Goal: Information Seeking & Learning: Check status

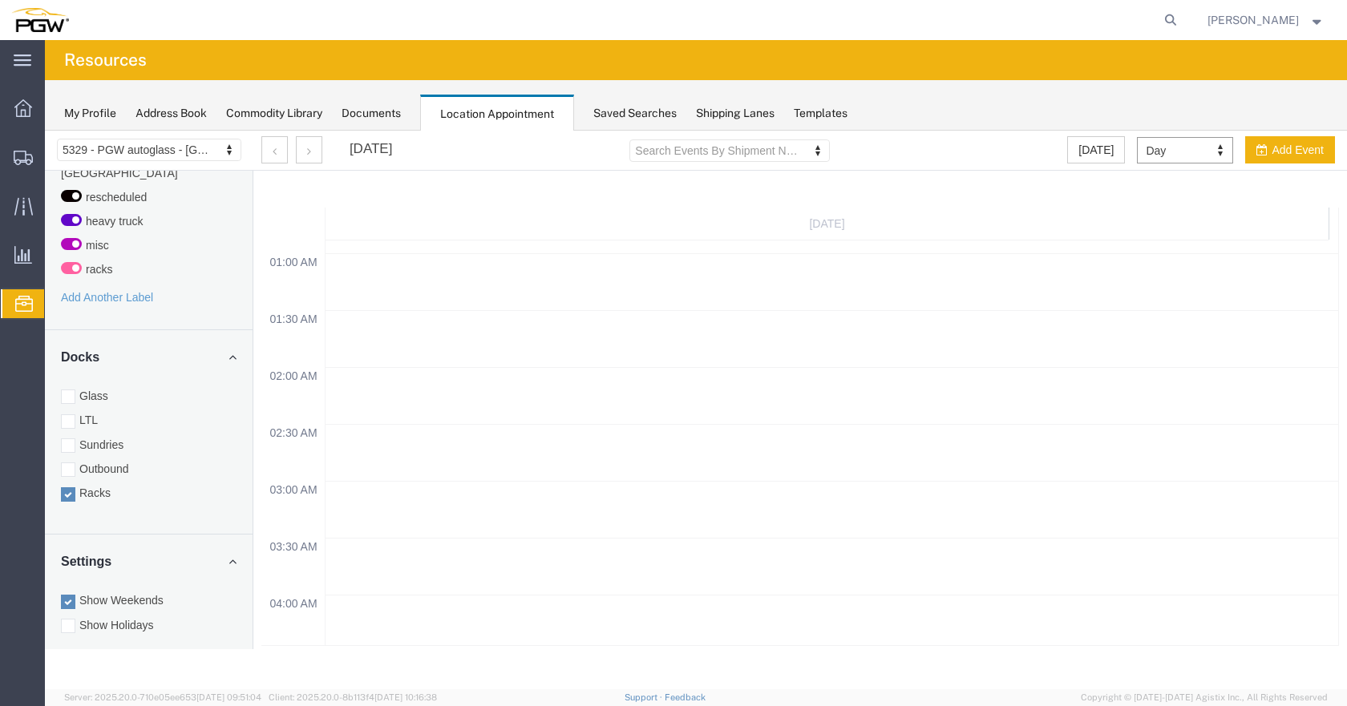
scroll to position [481, 0]
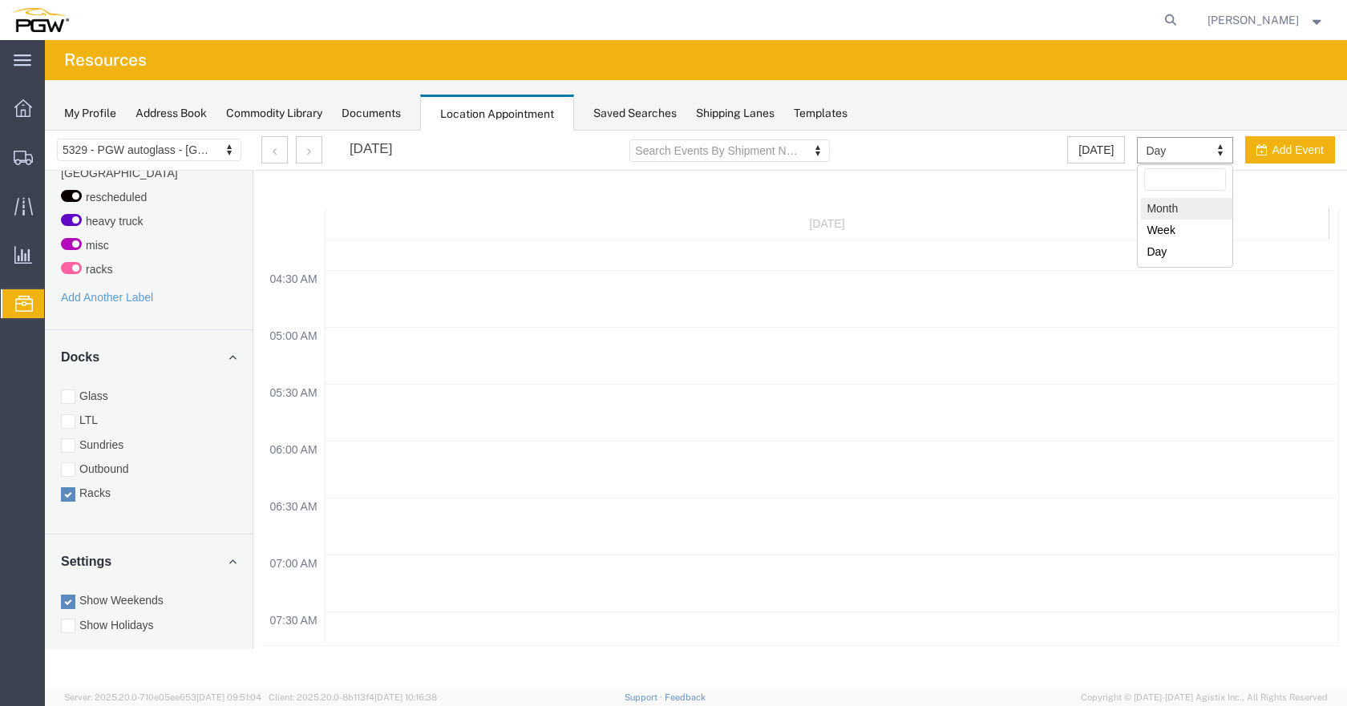
select select "month"
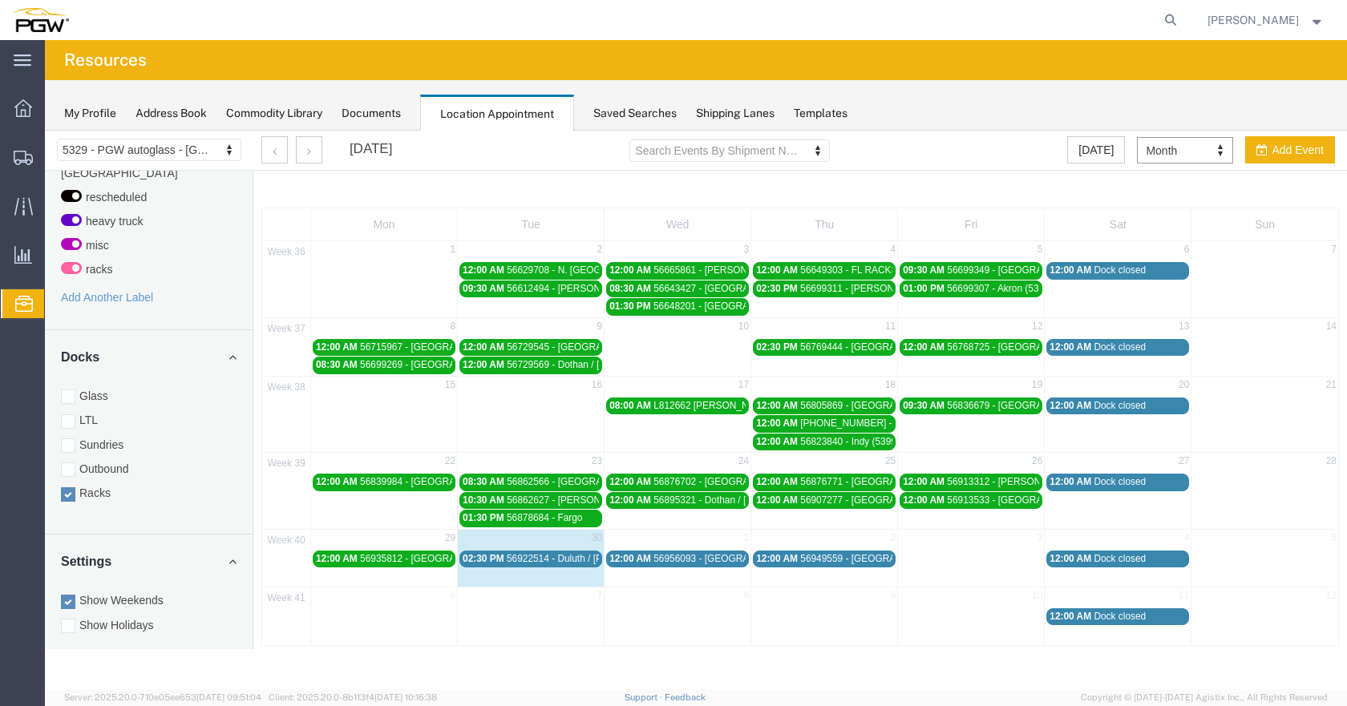
click at [558, 572] on div "40 29 30 1 2 3 4 5 12:00 AM 56935812 - [GEOGRAPHIC_DATA] / [GEOGRAPHIC_DATA] (5…" at bounding box center [800, 558] width 1076 height 58
select select "3"
select select
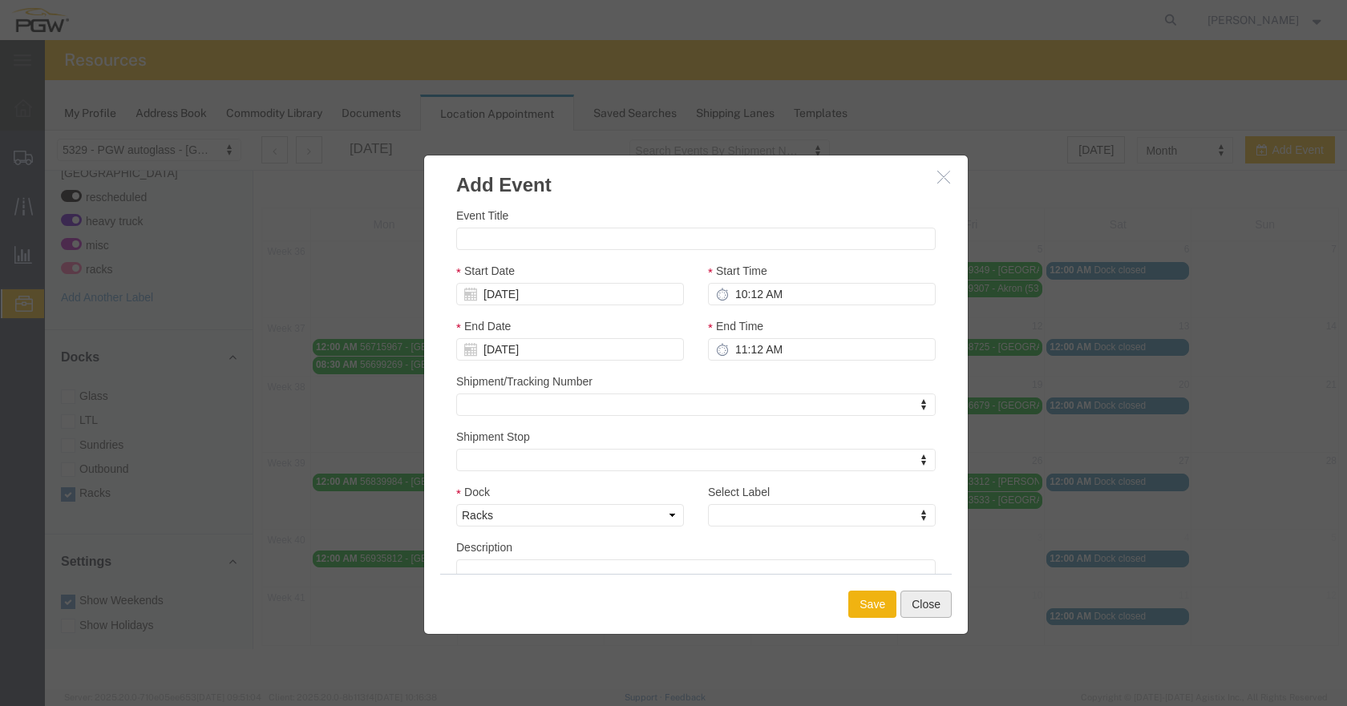
click at [920, 606] on button "Close" at bounding box center [925, 604] width 51 height 27
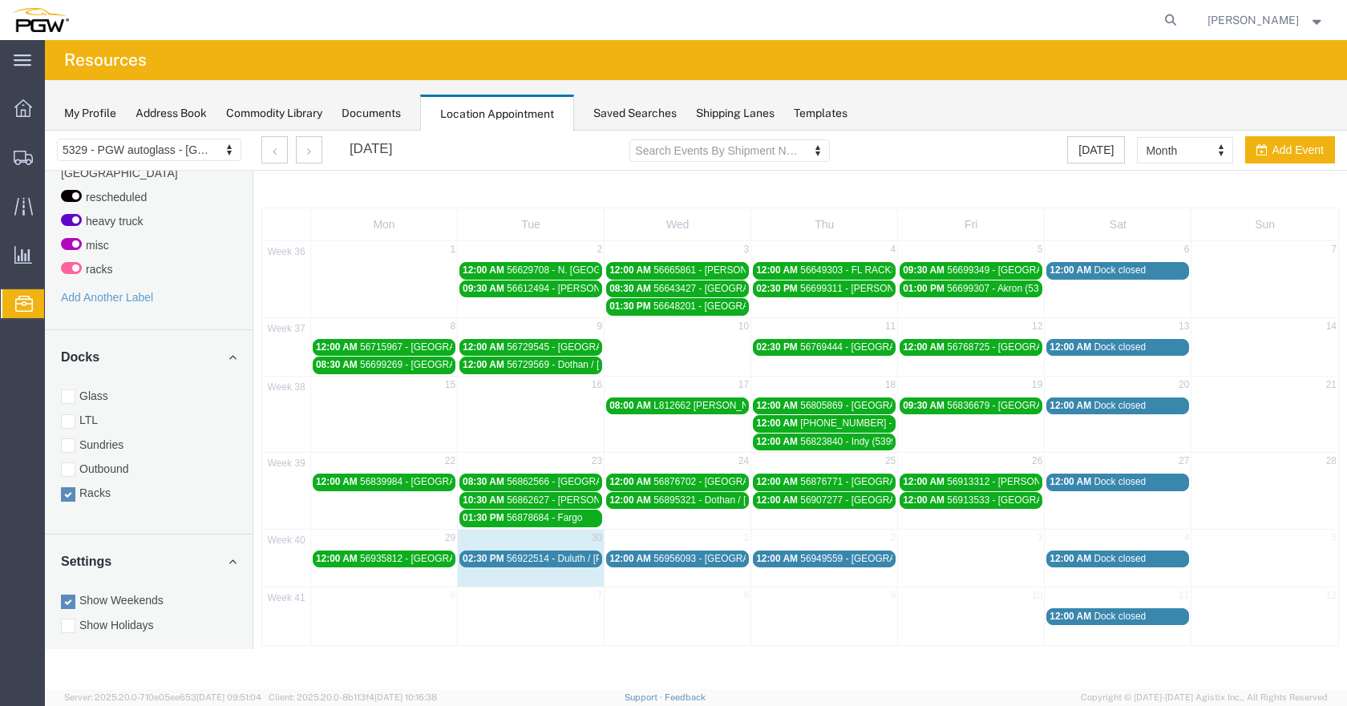
click at [542, 566] on link "02:30 PM 56922514 - [GEOGRAPHIC_DATA] / [PERSON_NAME]" at bounding box center [530, 559] width 143 height 17
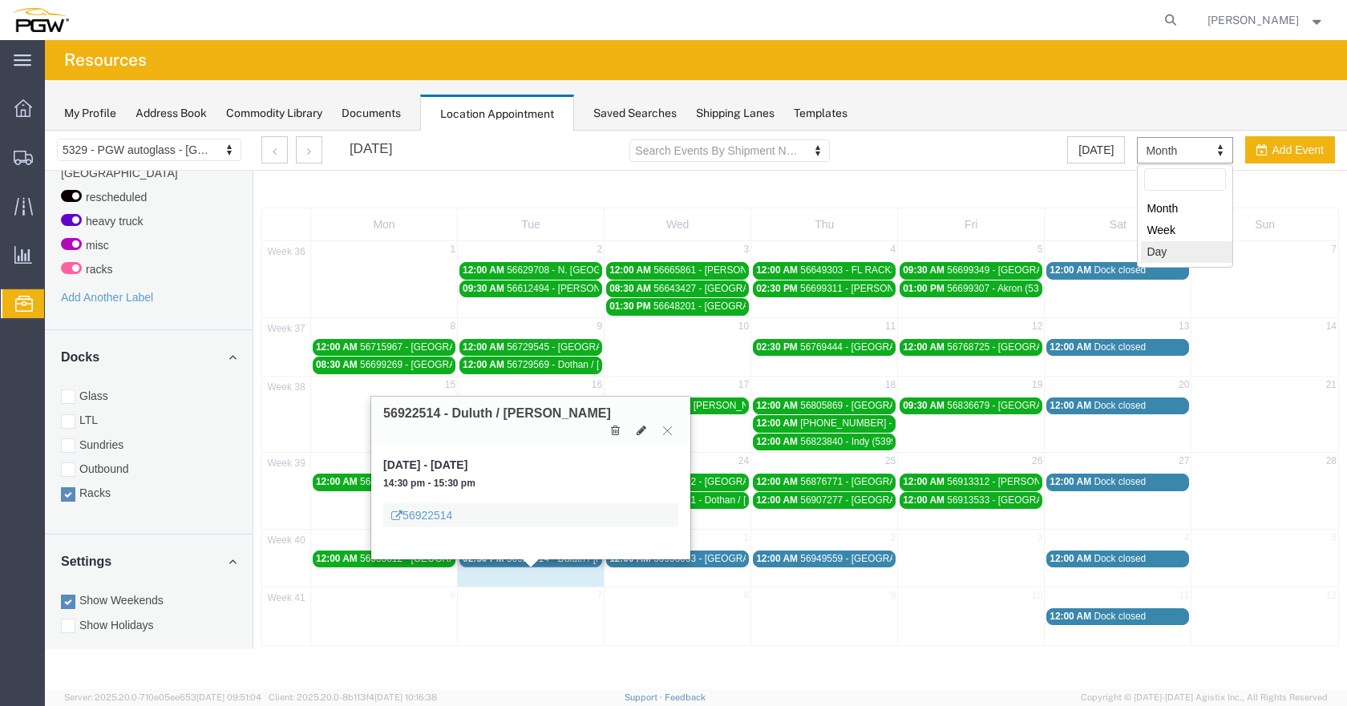
select select "agendaDay"
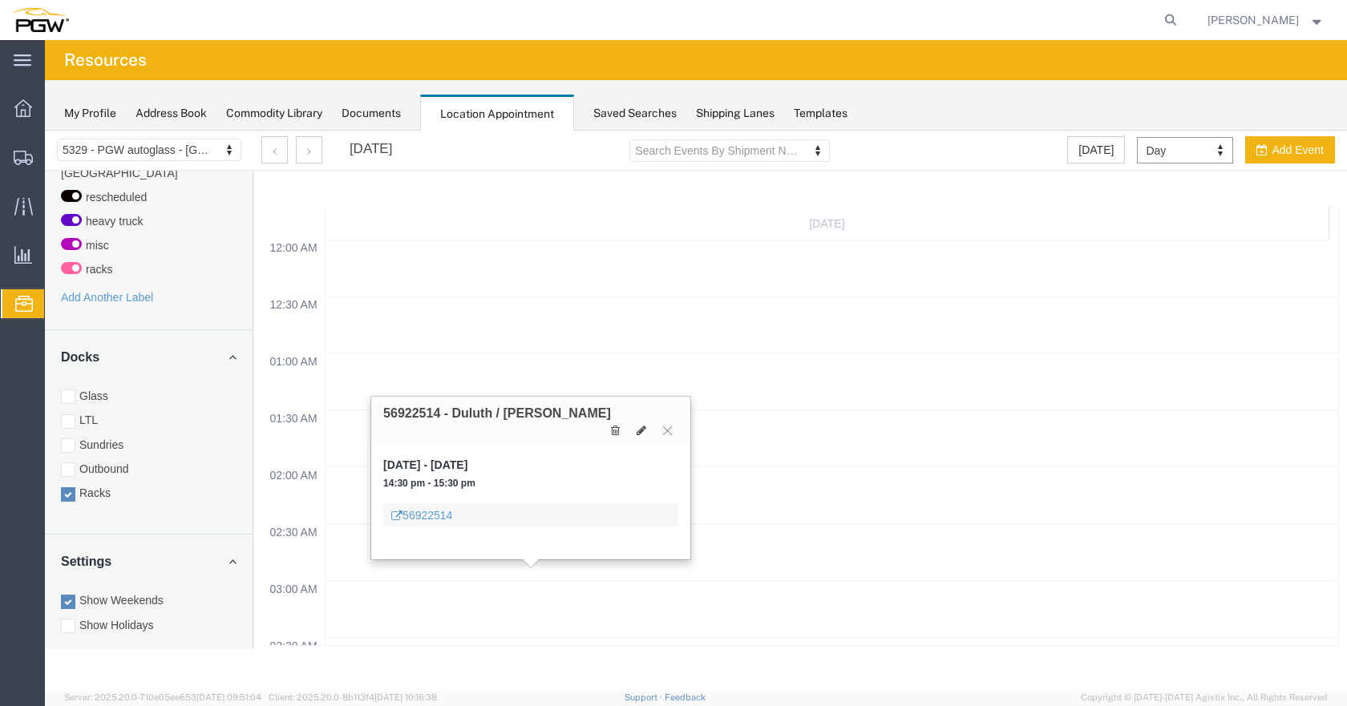
scroll to position [684, 0]
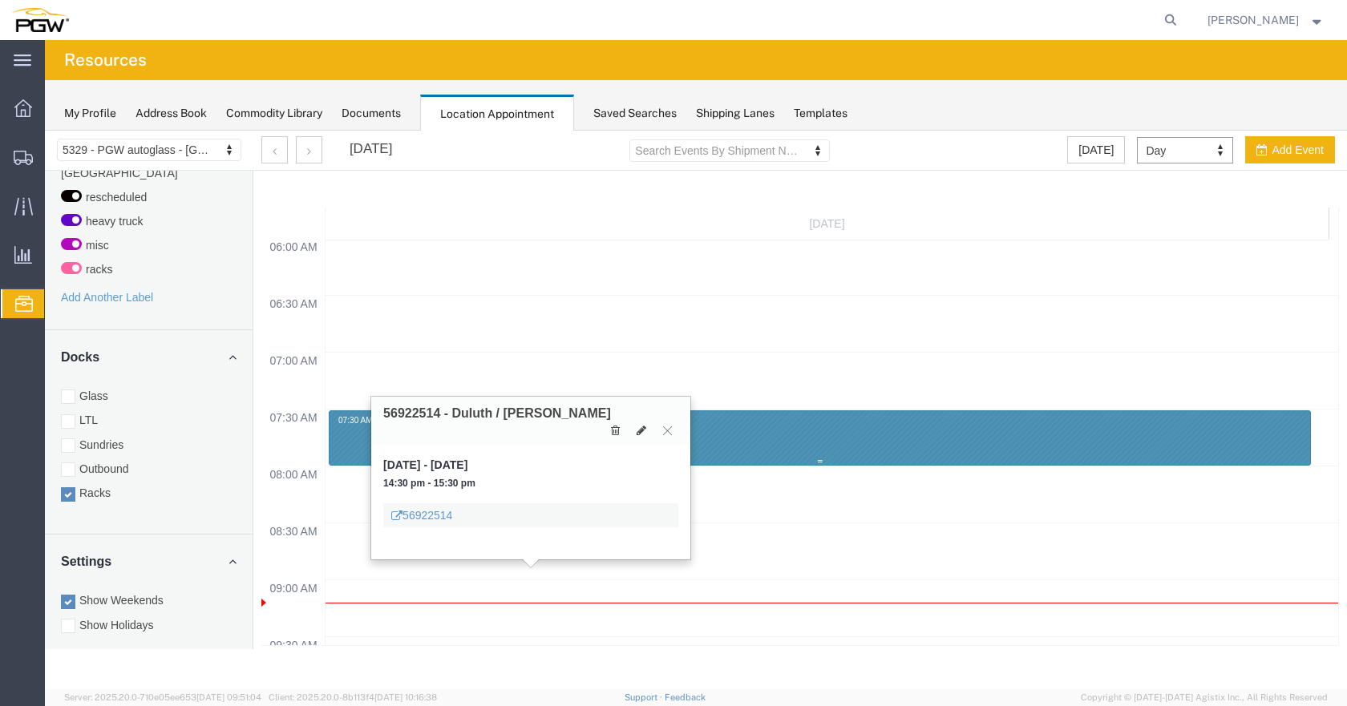
select select "3"
select select
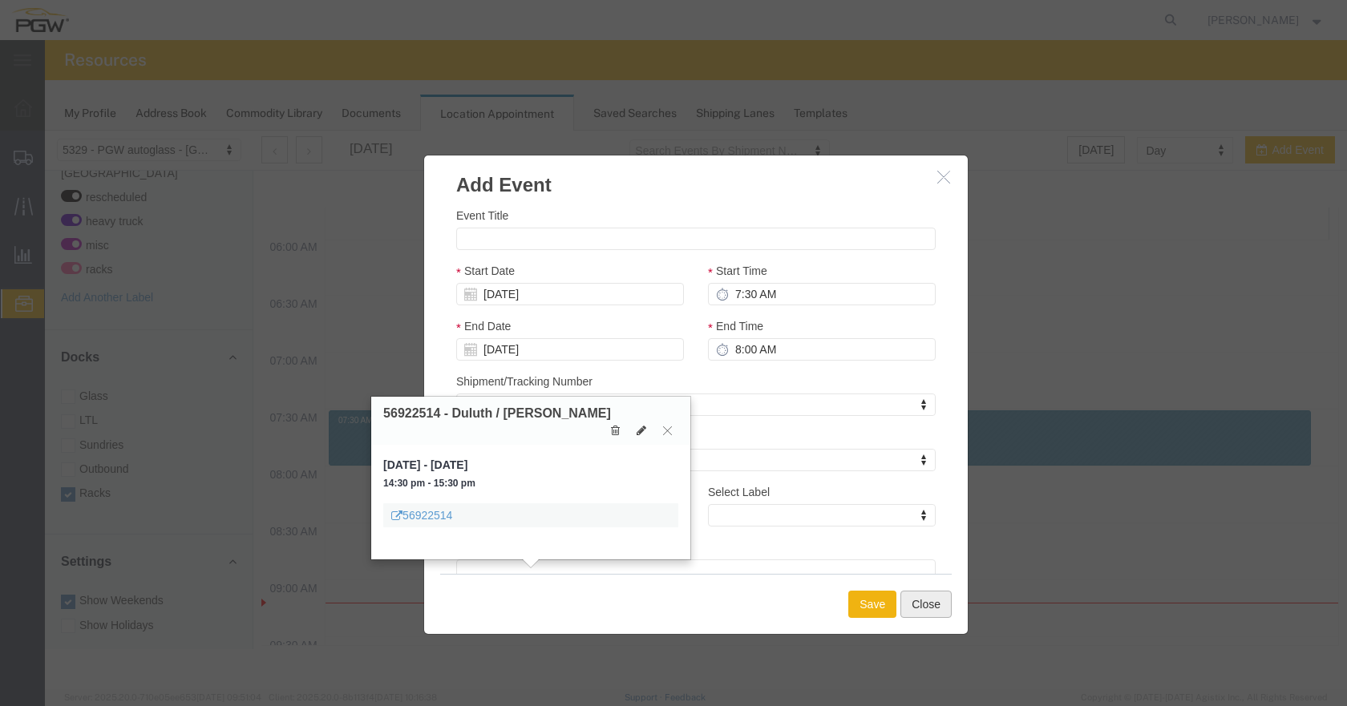
click at [939, 606] on button "Close" at bounding box center [925, 604] width 51 height 27
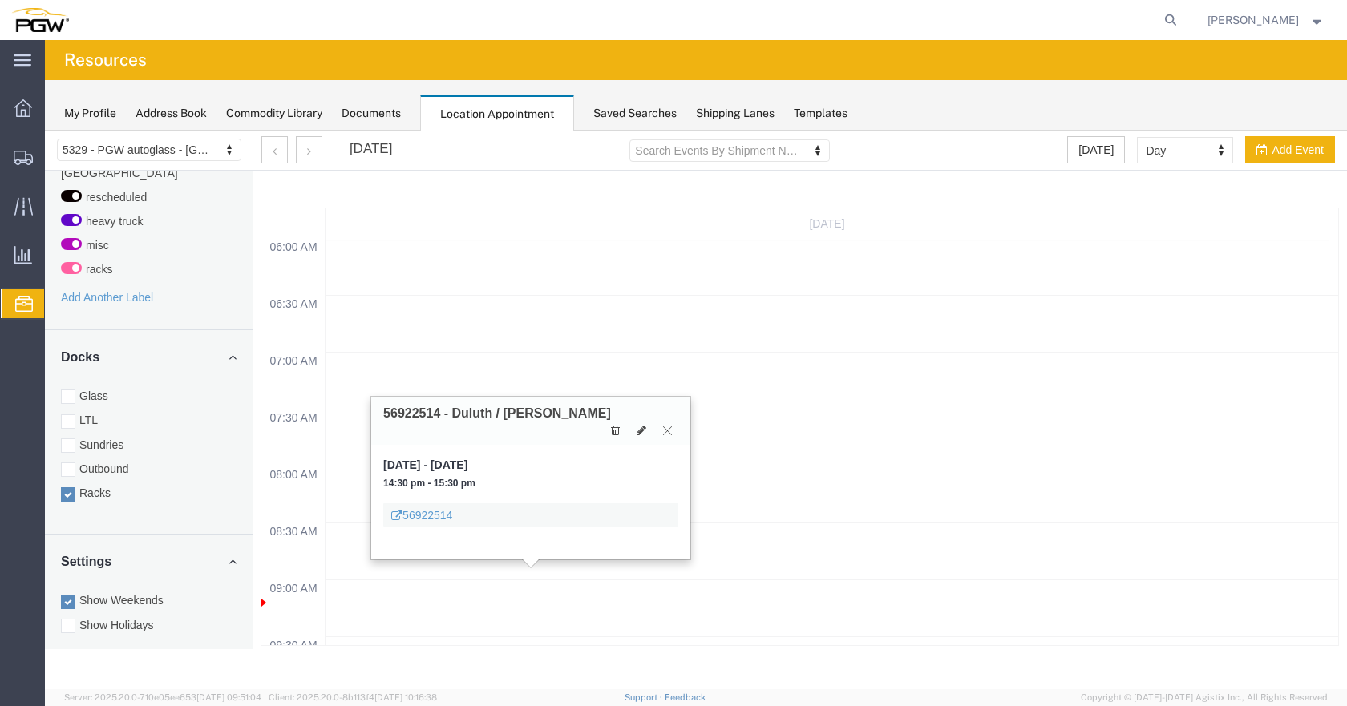
click at [674, 423] on button at bounding box center [668, 430] width 22 height 15
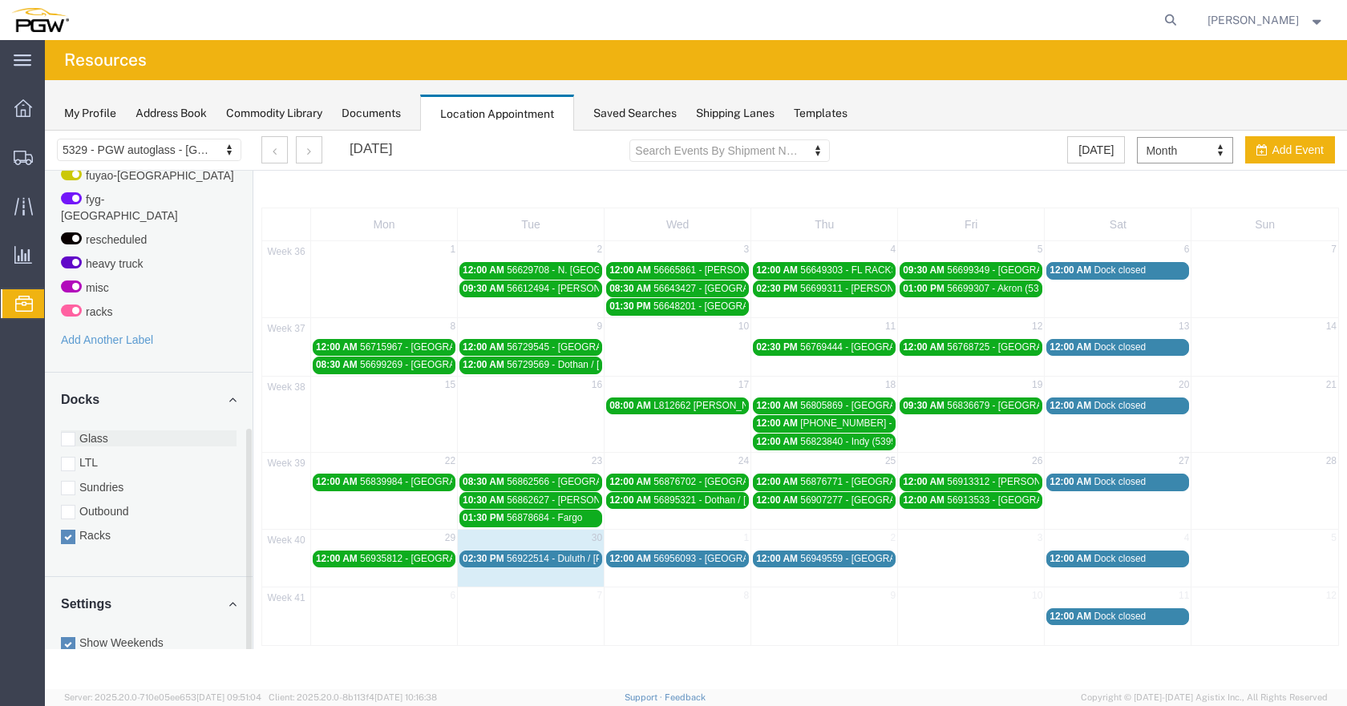
click at [67, 432] on div at bounding box center [68, 439] width 14 height 14
click at [45, 131] on input "Glass" at bounding box center [45, 131] width 0 height 0
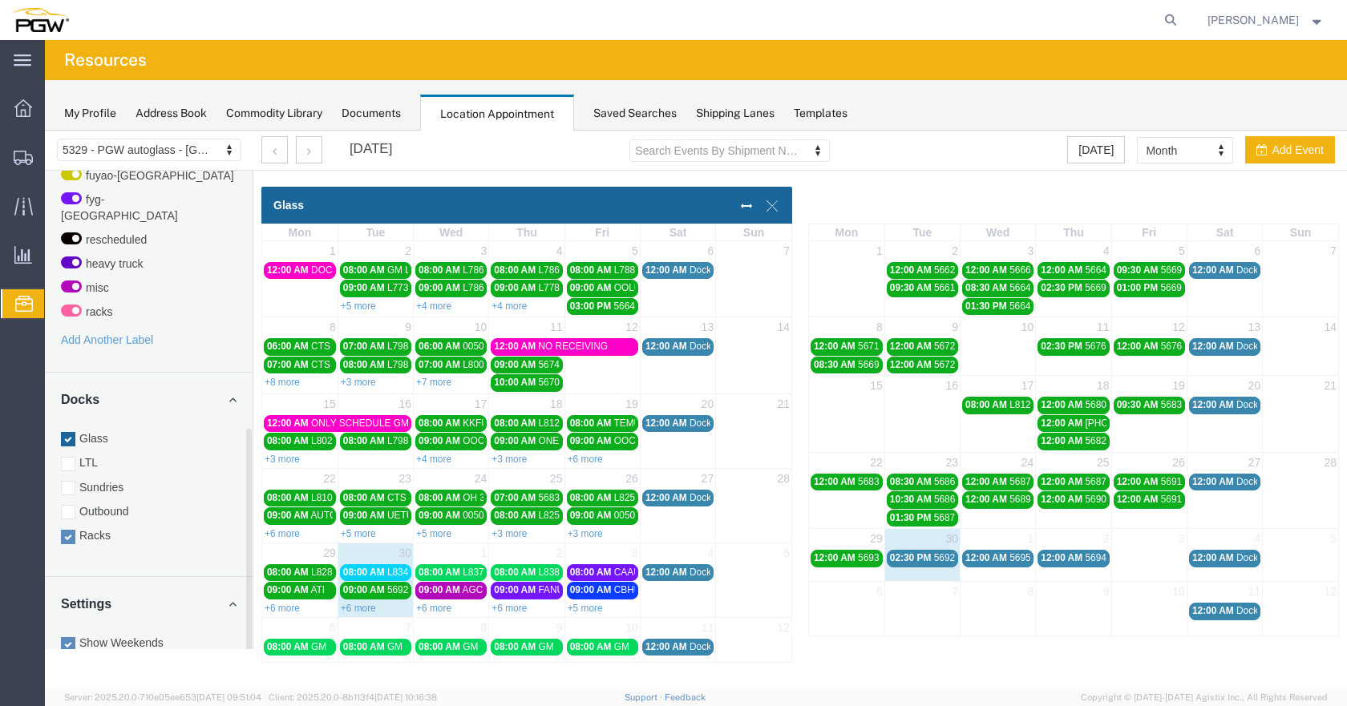
click at [69, 530] on div at bounding box center [68, 537] width 14 height 14
click at [45, 131] on input "Racks" at bounding box center [45, 131] width 0 height 0
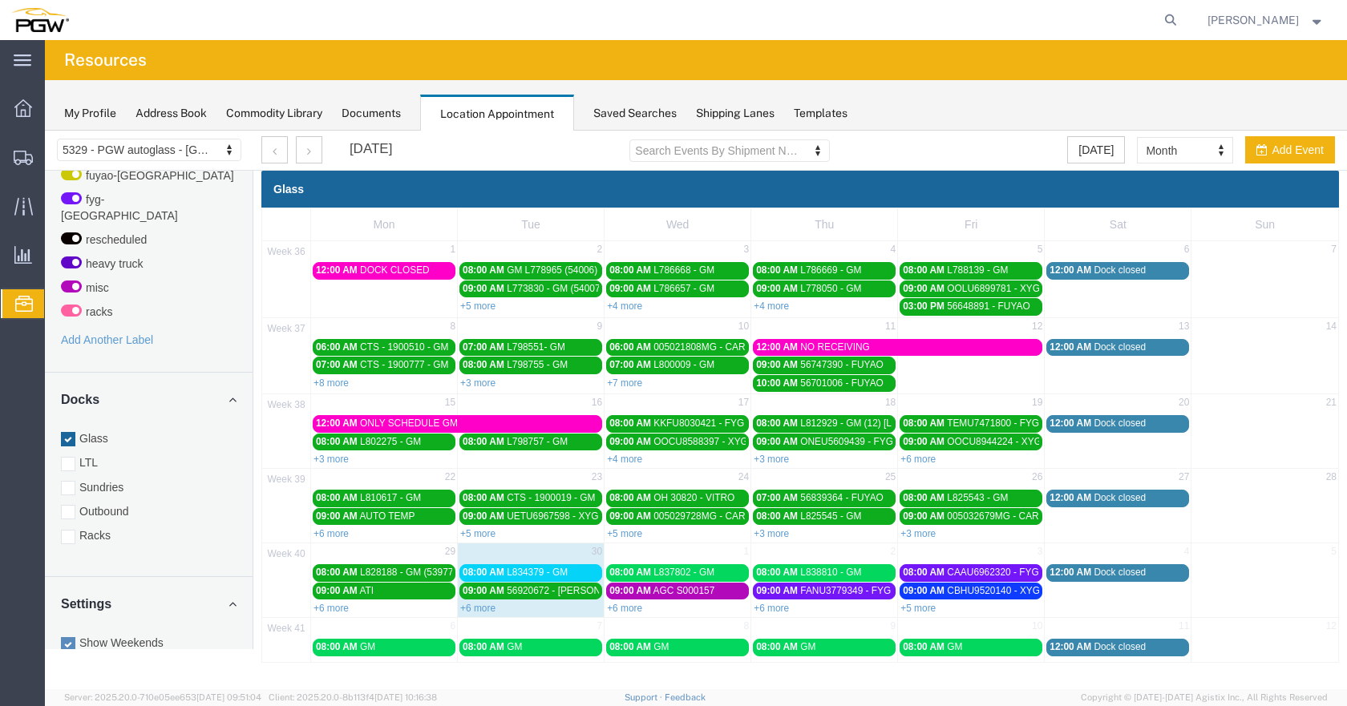
drag, startPoint x: 636, startPoint y: 608, endPoint x: 662, endPoint y: 618, distance: 28.4
click at [636, 609] on link "+6 more" at bounding box center [624, 608] width 35 height 11
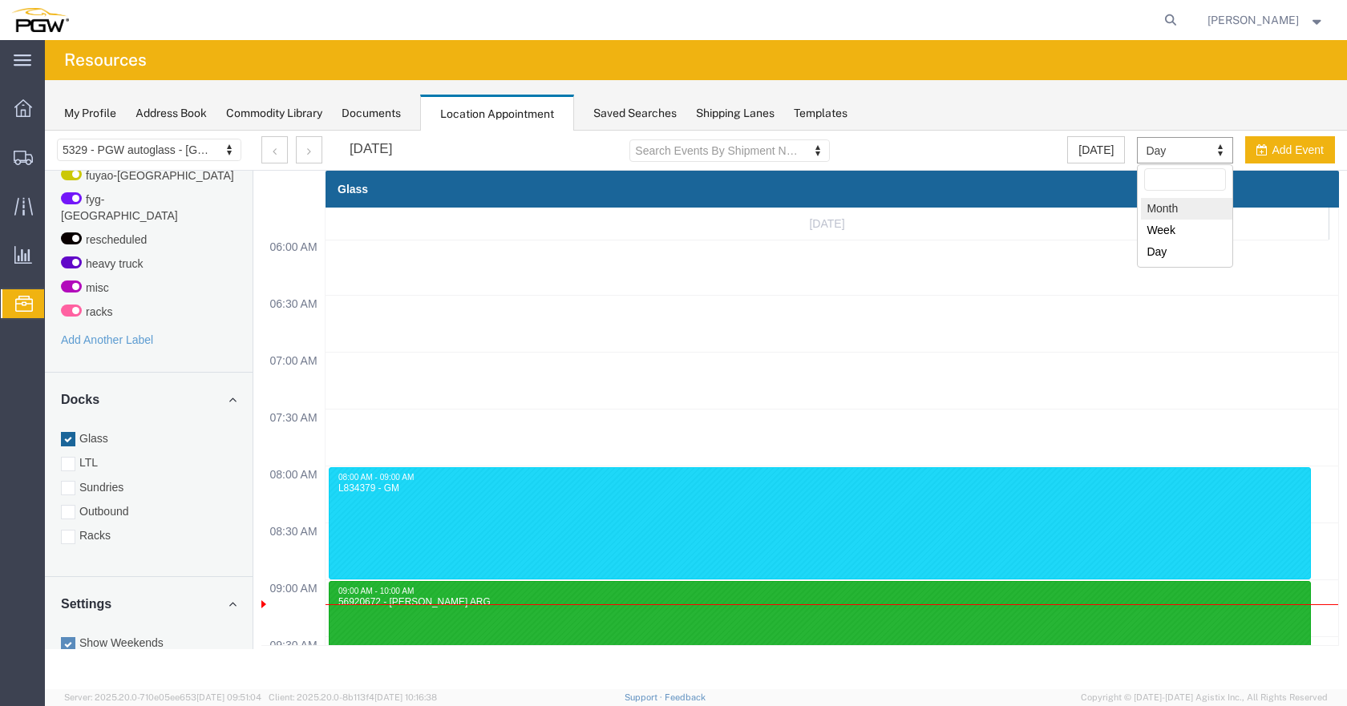
select select "month"
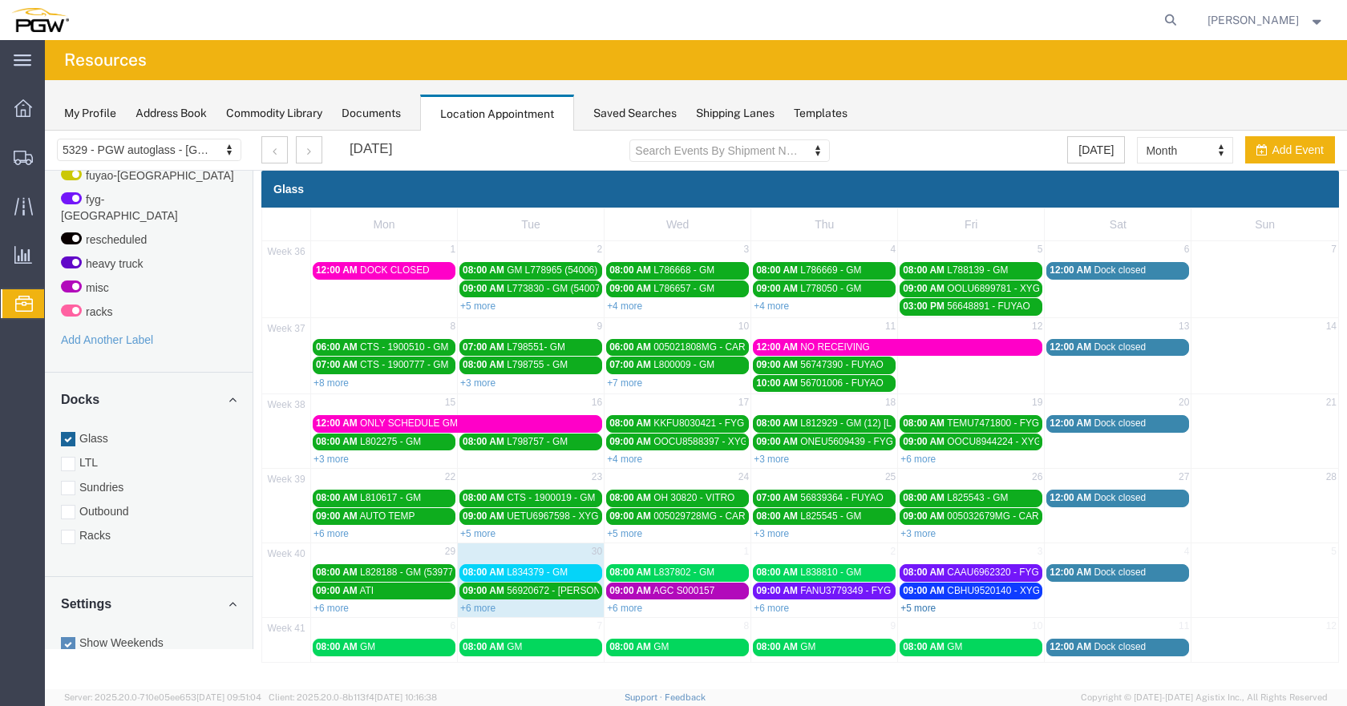
click at [916, 607] on link "+5 more" at bounding box center [917, 608] width 35 height 11
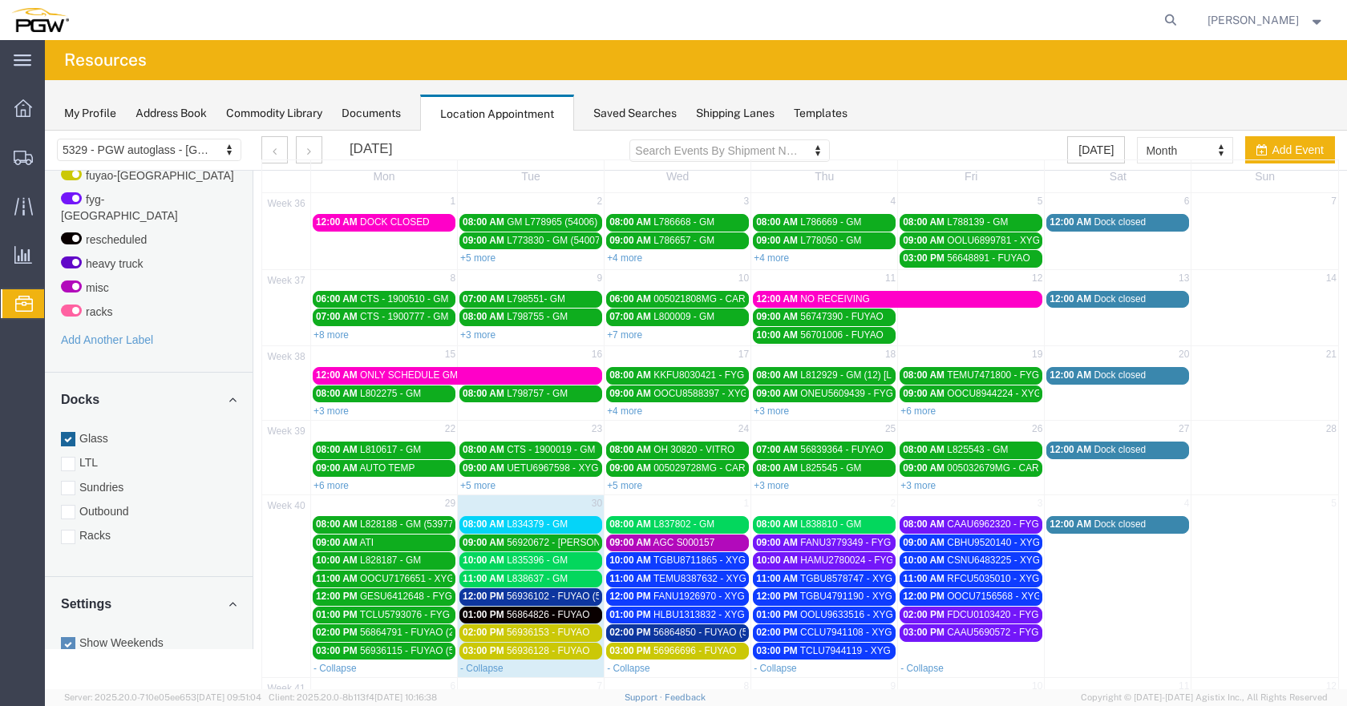
scroll to position [99, 0]
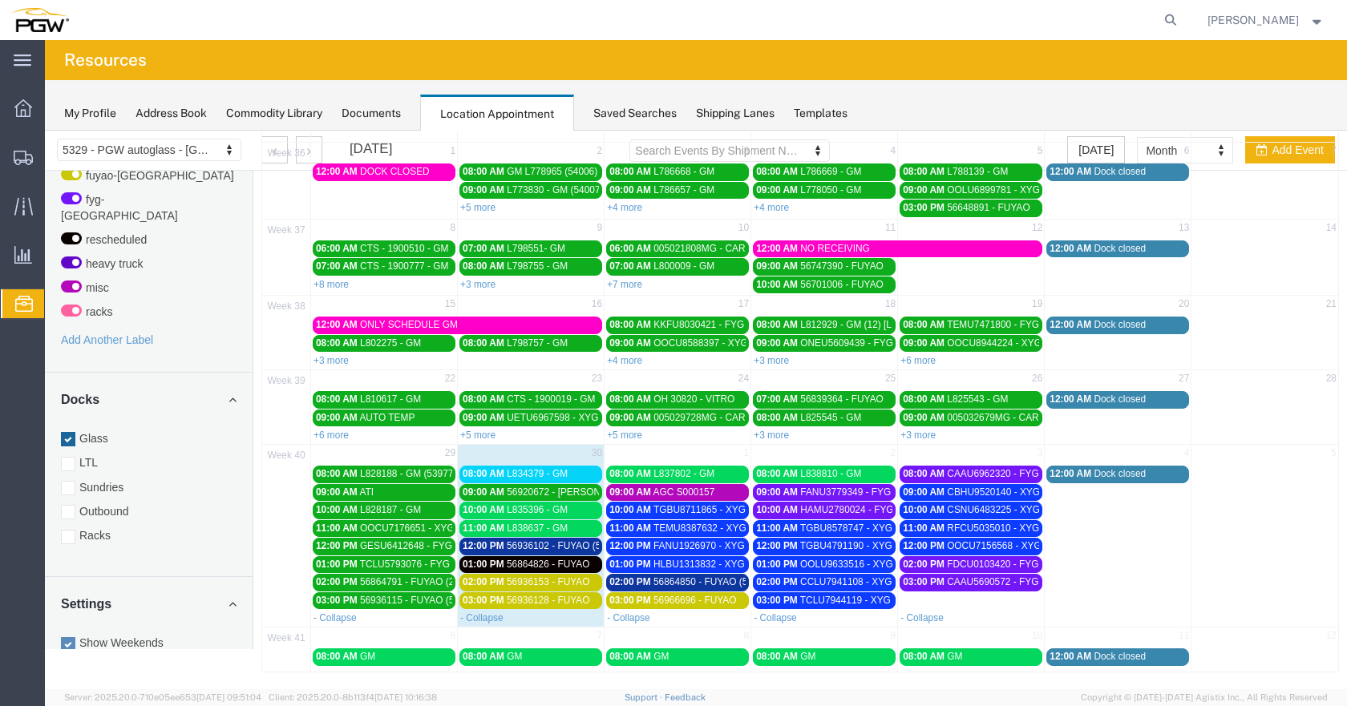
click at [583, 494] on span "56920672 - [PERSON_NAME] ARG" at bounding box center [583, 492] width 152 height 11
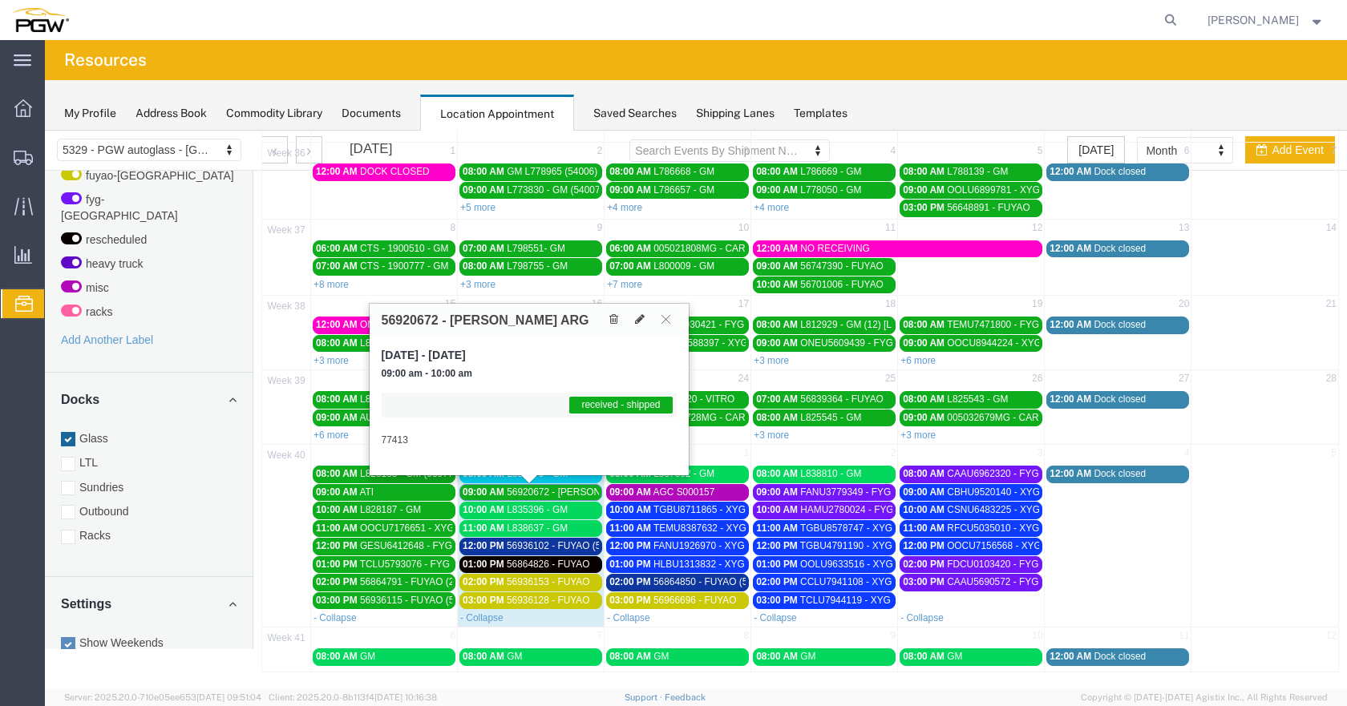
click at [585, 491] on span "56920672 - [PERSON_NAME] ARG" at bounding box center [583, 492] width 152 height 11
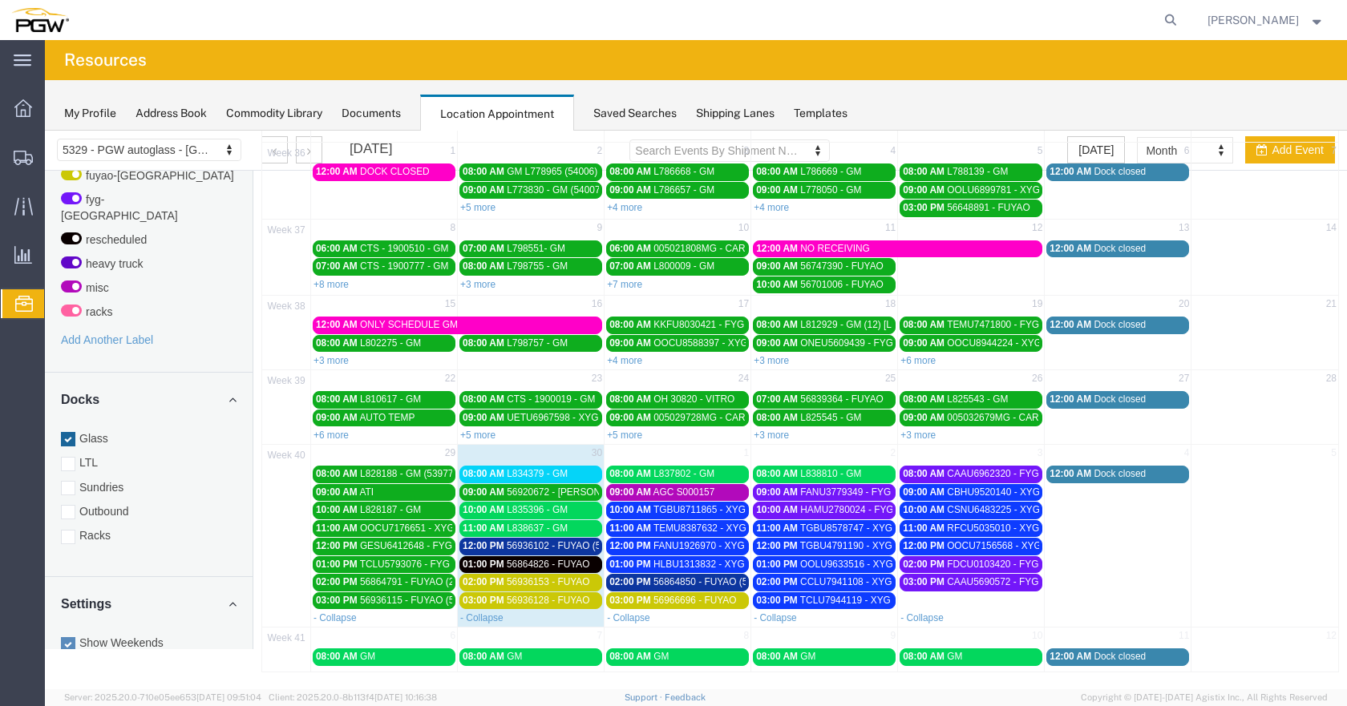
click at [569, 542] on span "56936102 - FUYAO (5393)" at bounding box center [563, 545] width 113 height 11
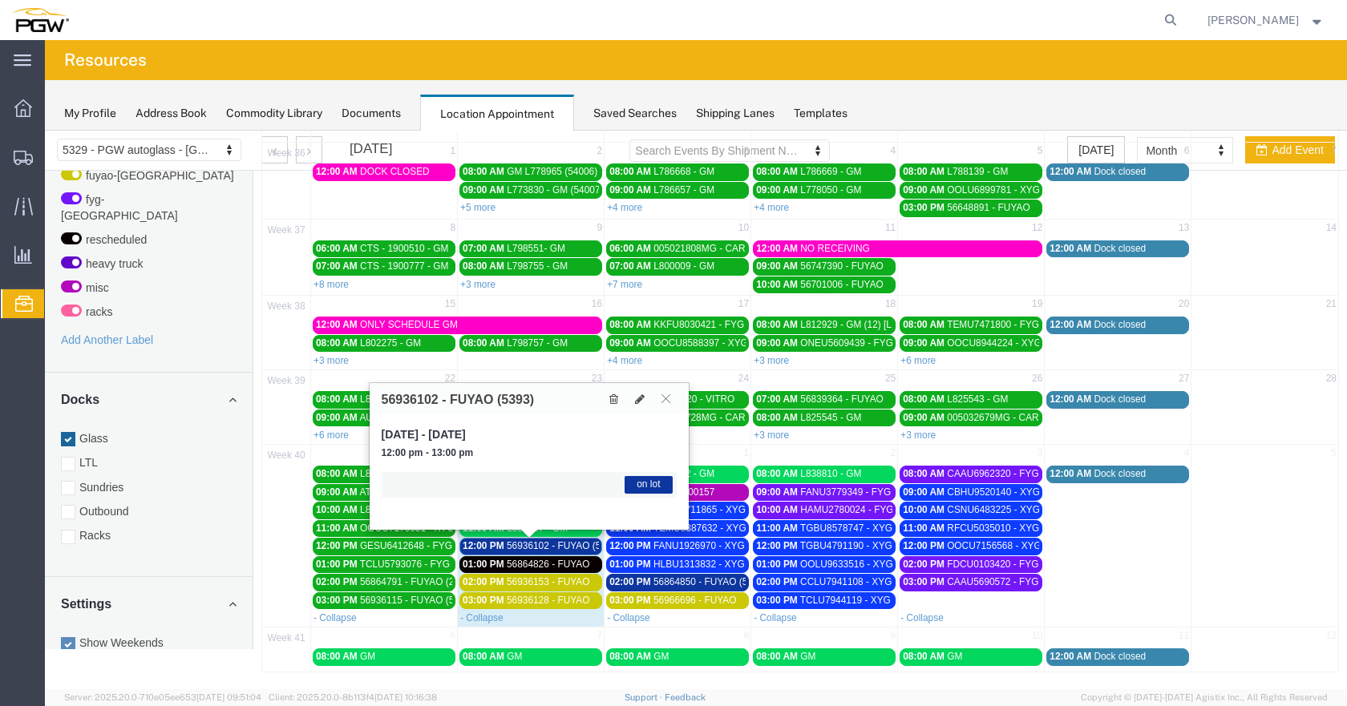
click at [570, 541] on span "56936102 - FUYAO (5393)" at bounding box center [563, 545] width 113 height 11
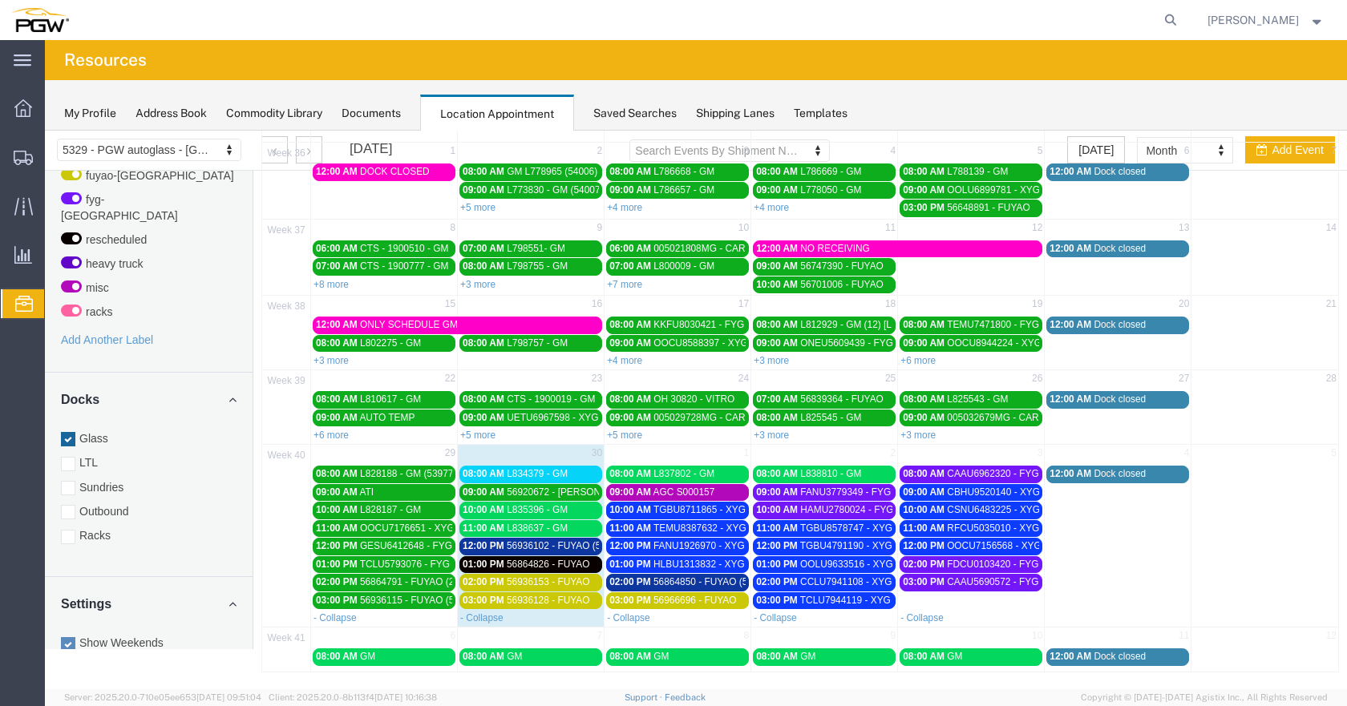
click at [584, 566] on span "56864826 - FUYAO" at bounding box center [548, 564] width 83 height 11
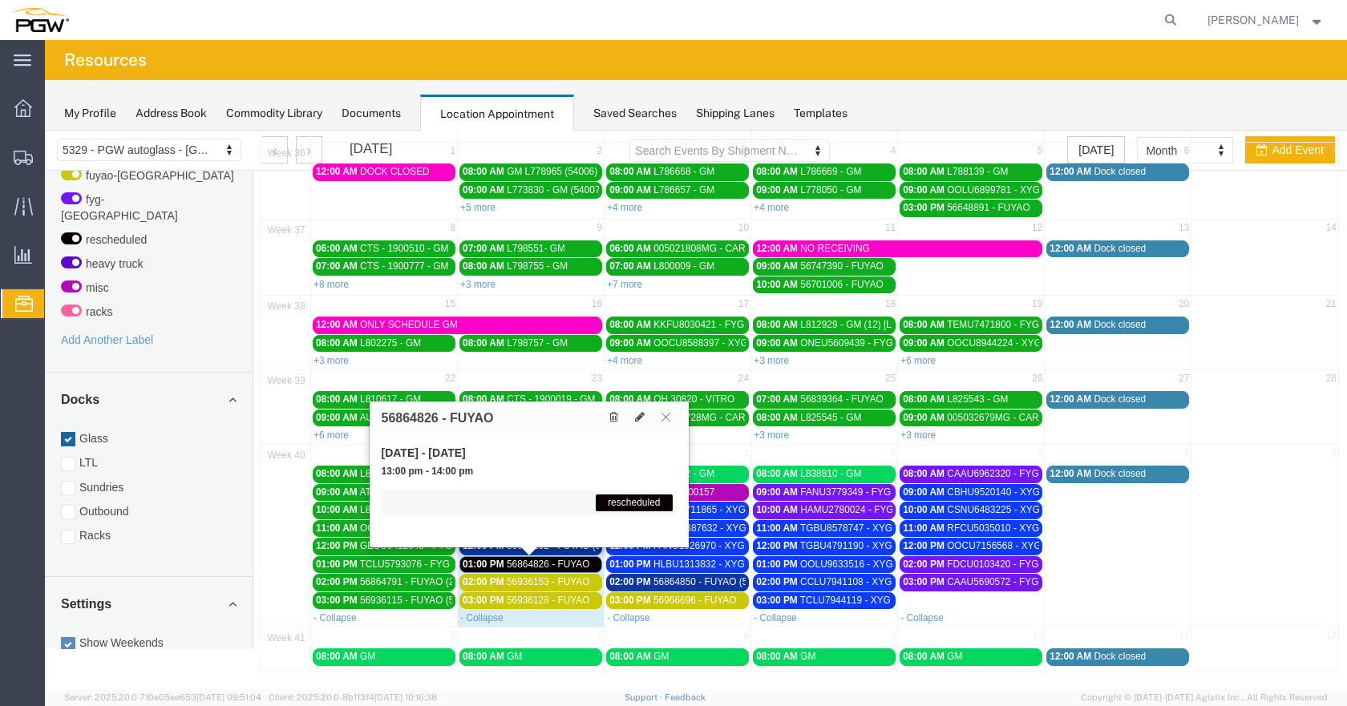
click at [669, 415] on icon at bounding box center [665, 417] width 9 height 10
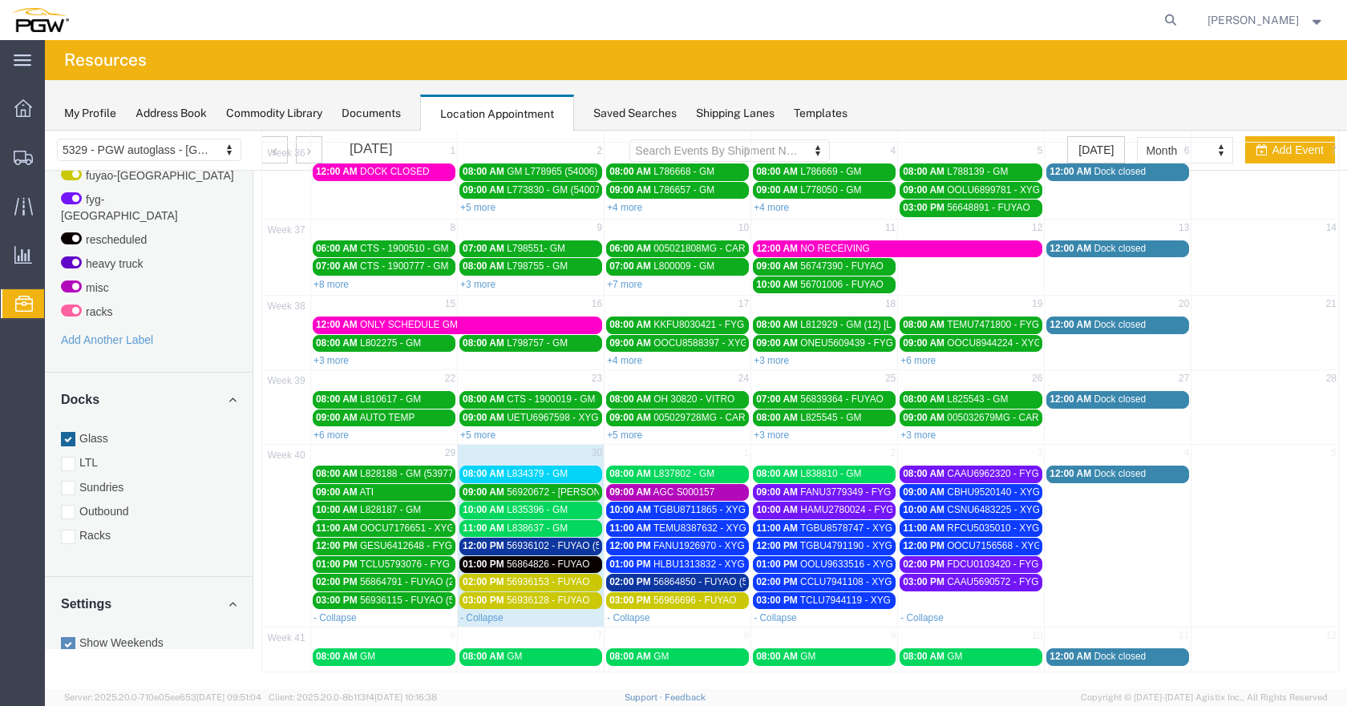
click at [556, 579] on span "56936153 - FUYAO" at bounding box center [548, 581] width 83 height 11
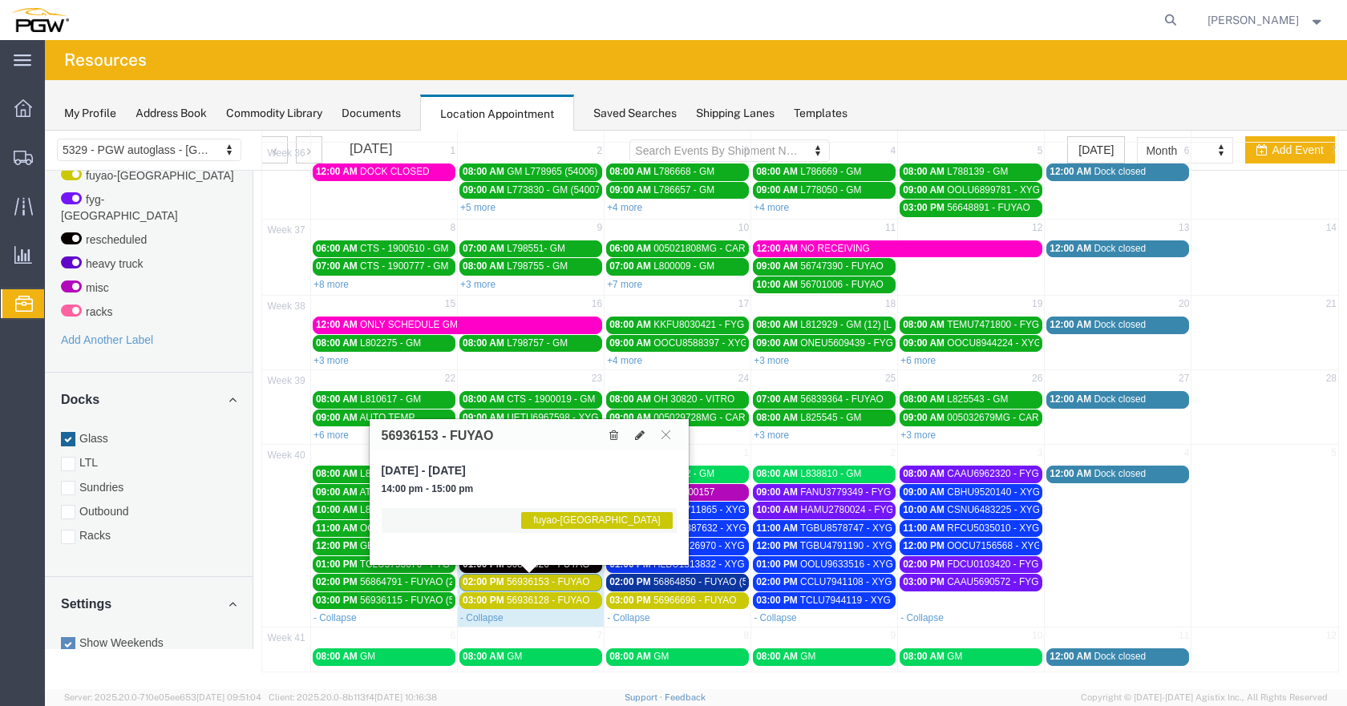
click at [563, 581] on span "56936153 - FUYAO" at bounding box center [548, 581] width 83 height 11
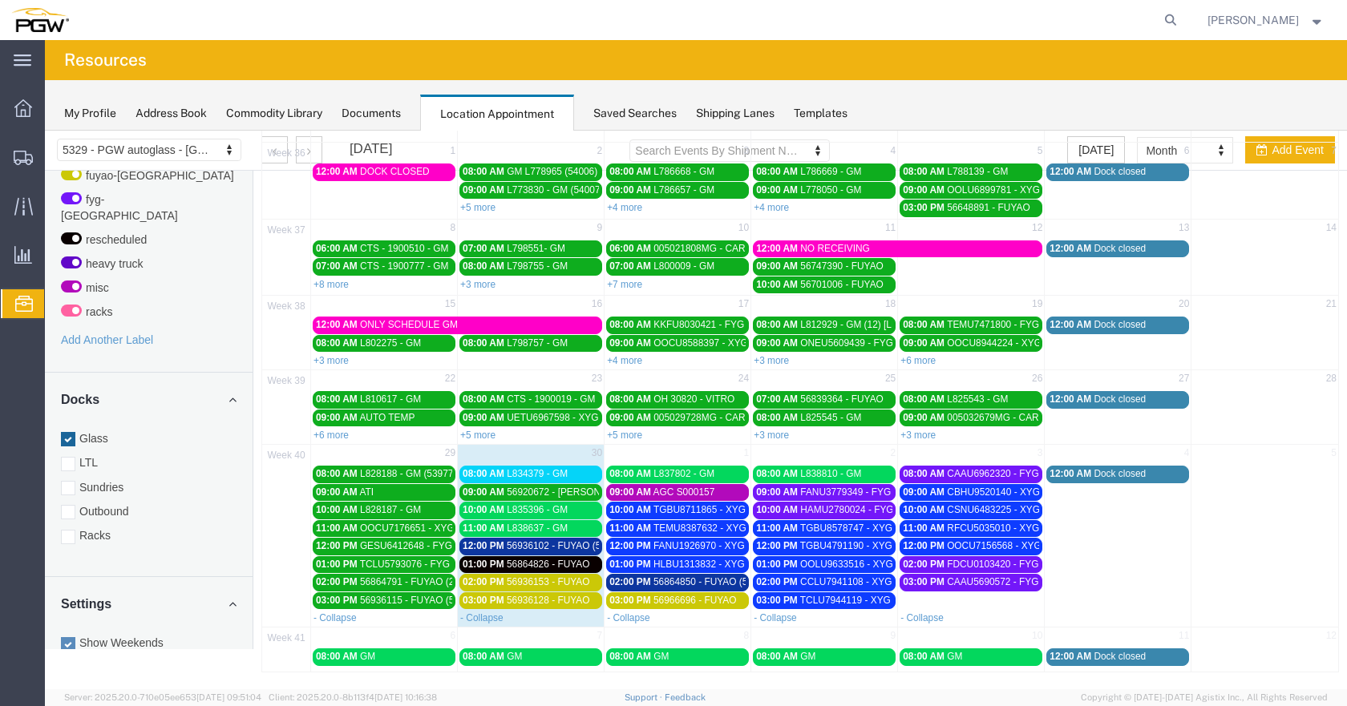
click at [580, 546] on span "56936102 - FUYAO (5393)" at bounding box center [563, 545] width 113 height 11
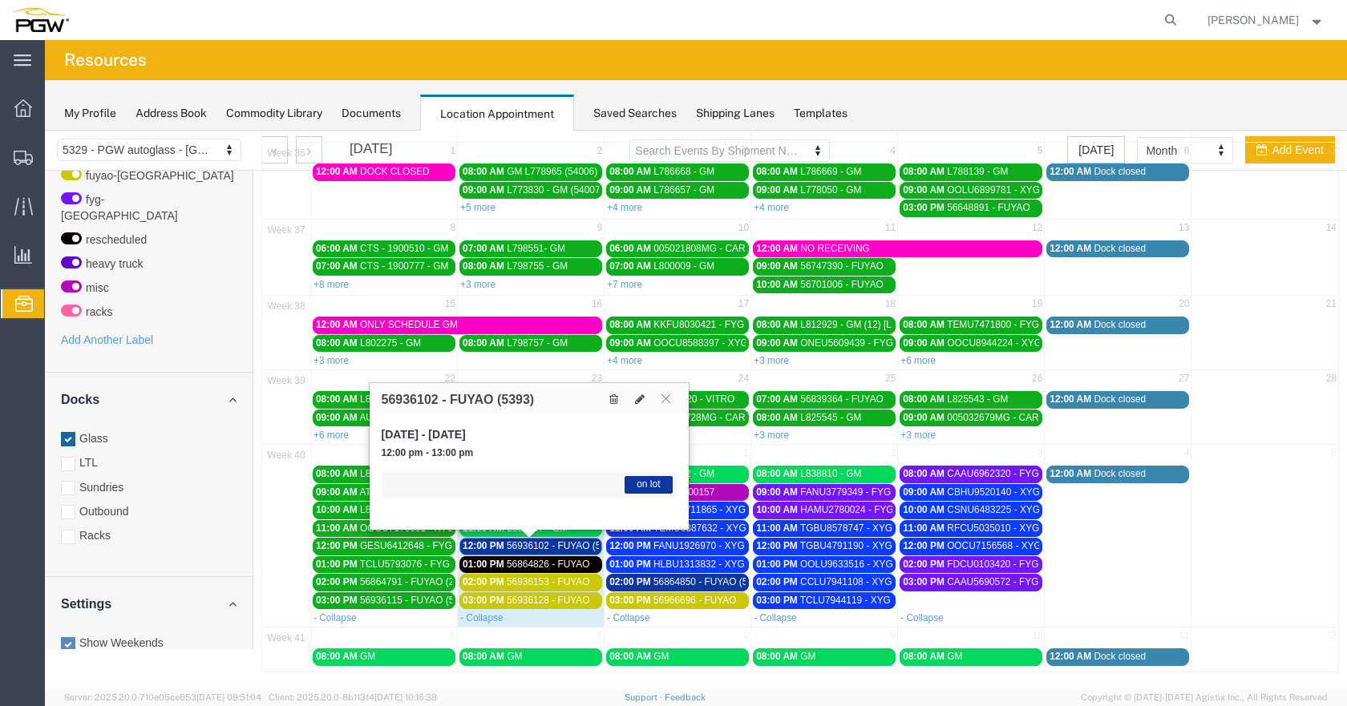
click at [580, 546] on span "56936102 - FUYAO (5393)" at bounding box center [563, 545] width 113 height 11
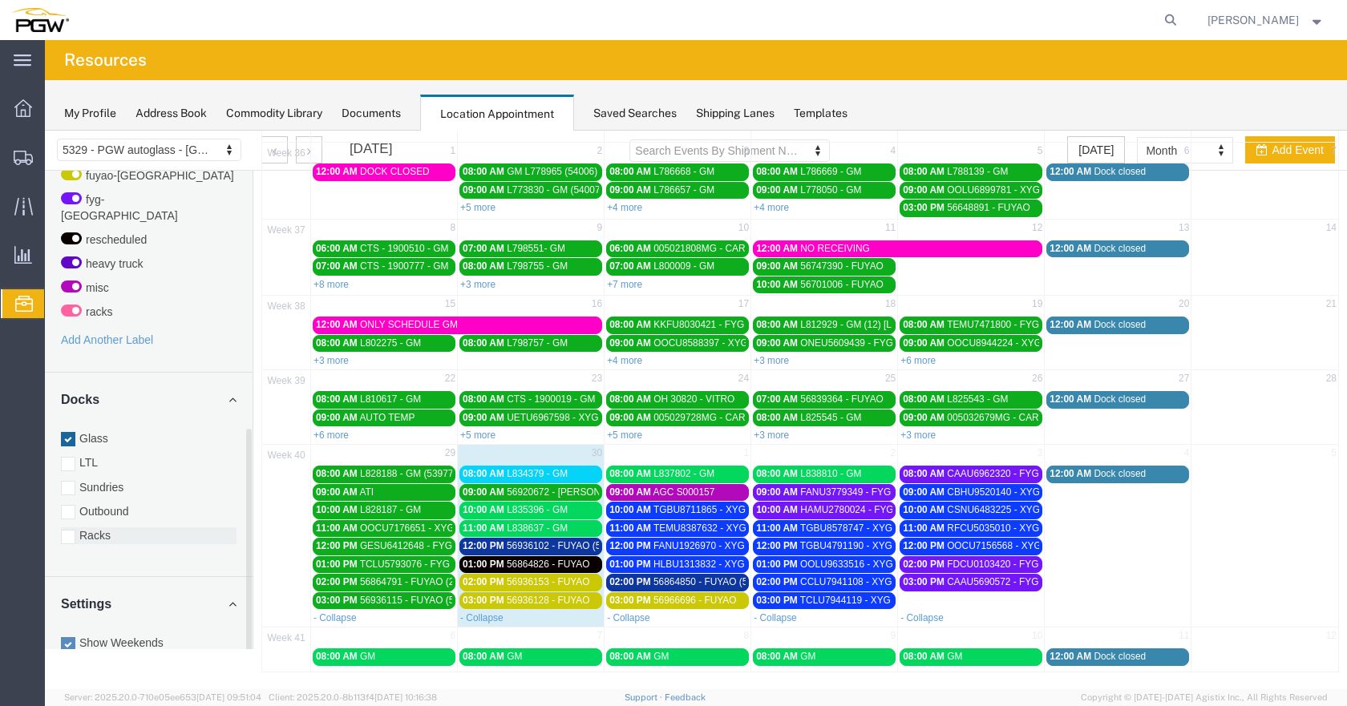
click at [66, 530] on div at bounding box center [68, 537] width 14 height 14
click at [45, 131] on input "Racks" at bounding box center [45, 131] width 0 height 0
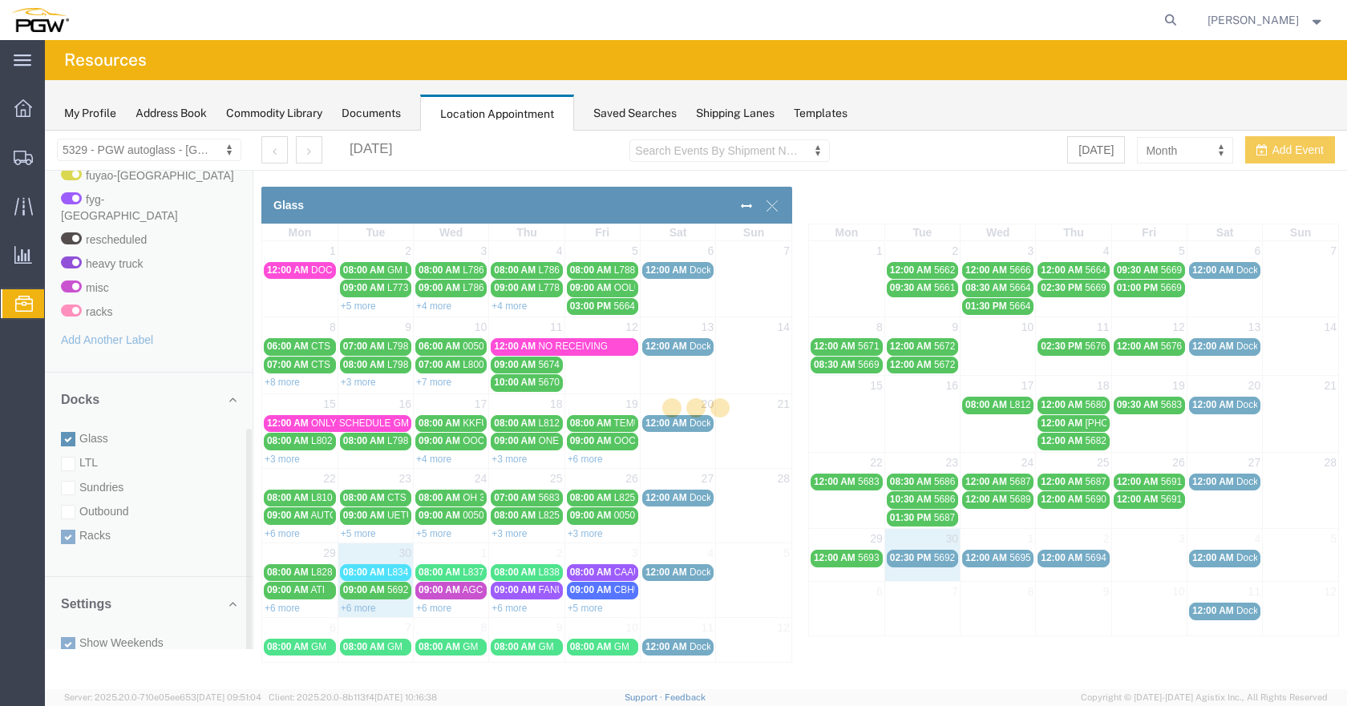
scroll to position [0, 0]
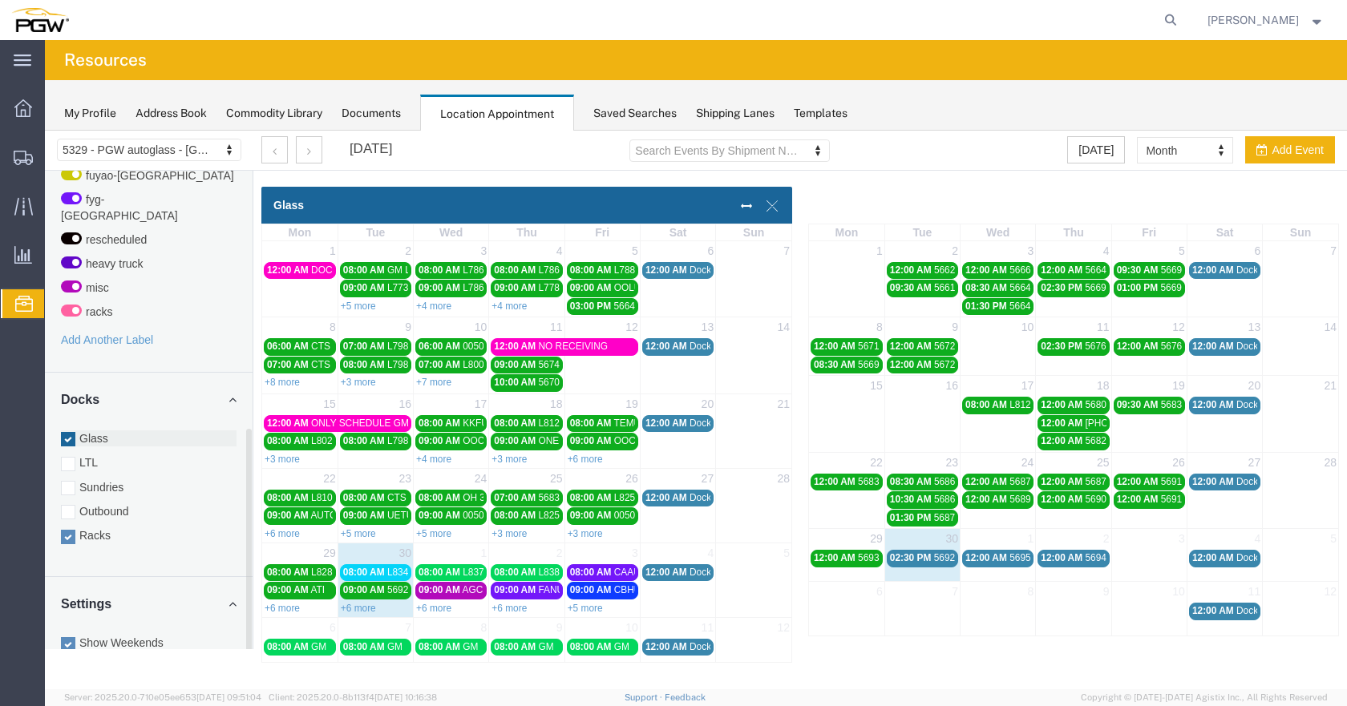
click at [69, 432] on div at bounding box center [68, 439] width 14 height 14
click at [45, 131] on input "Glass" at bounding box center [45, 131] width 0 height 0
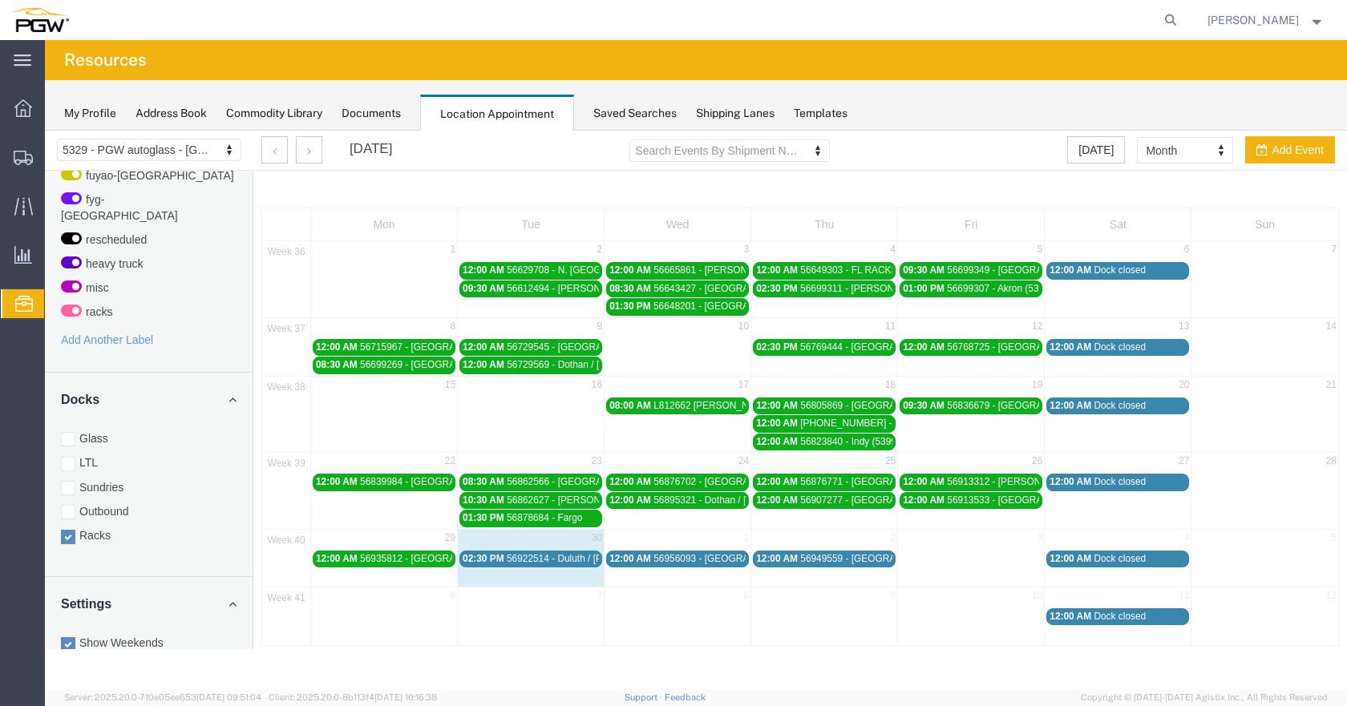
click at [539, 557] on span "56922514 - Duluth / [PERSON_NAME]" at bounding box center [589, 558] width 165 height 11
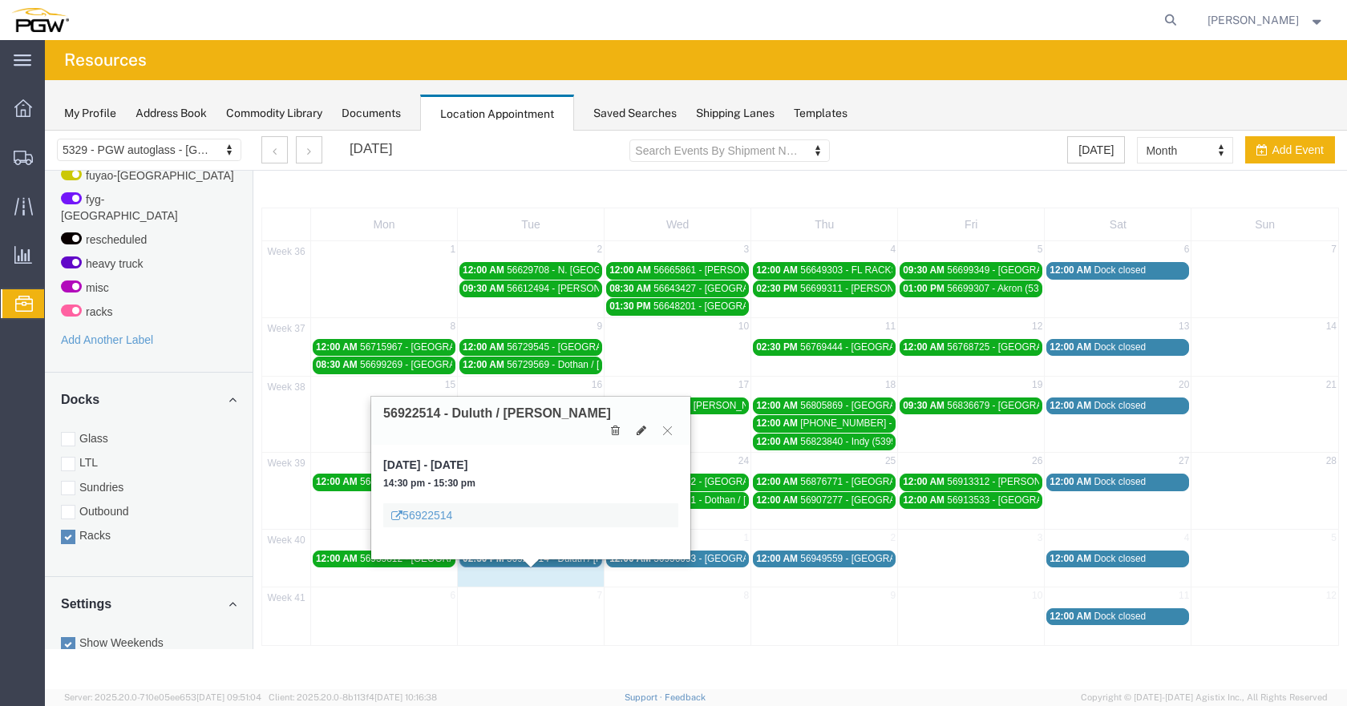
click at [544, 561] on span "56922514 - Duluth / [PERSON_NAME]" at bounding box center [589, 558] width 165 height 11
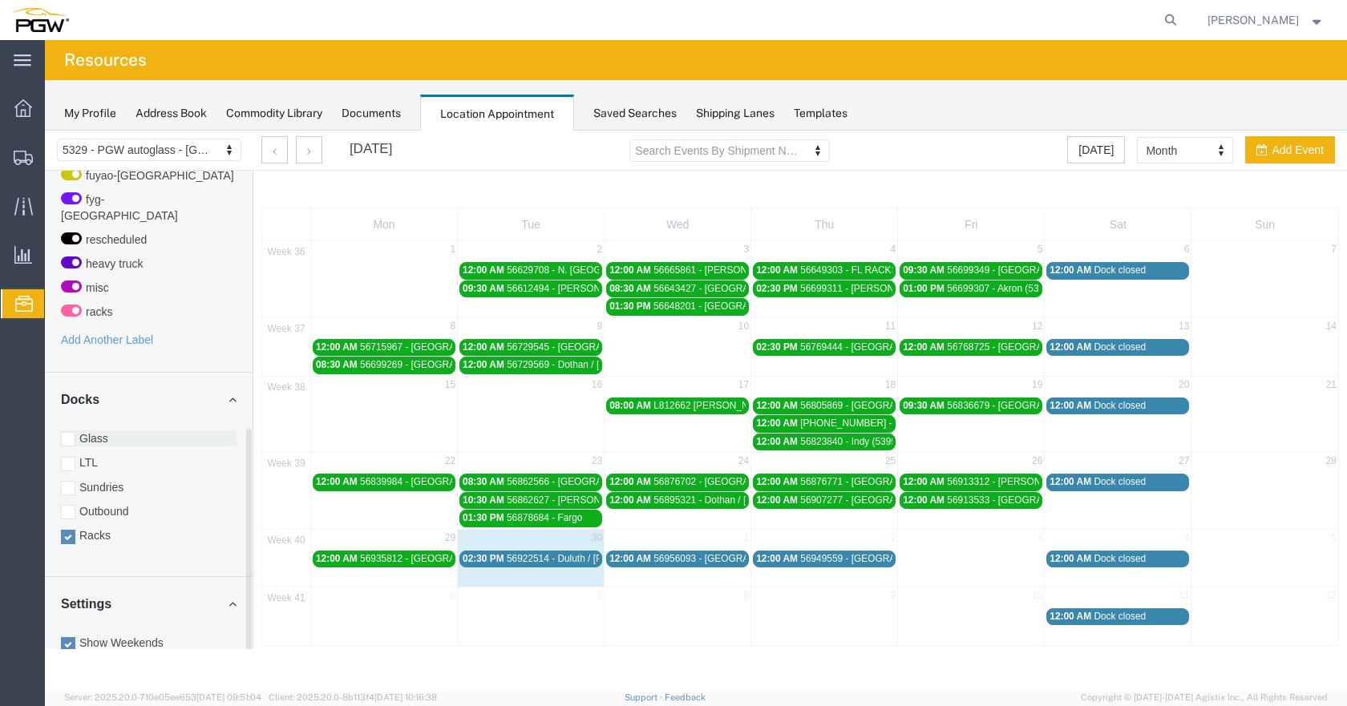
click at [68, 432] on div at bounding box center [68, 439] width 14 height 14
click at [45, 131] on input "Glass" at bounding box center [45, 131] width 0 height 0
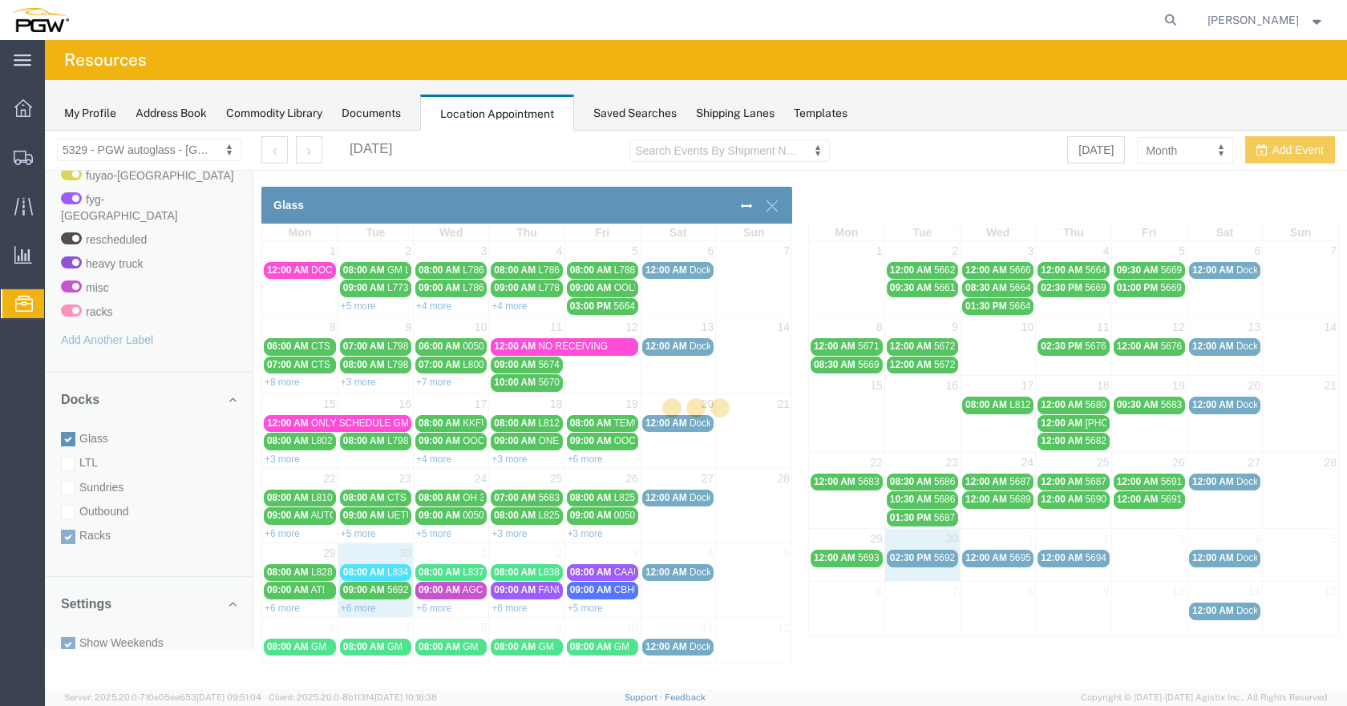
click at [66, 521] on div at bounding box center [696, 410] width 1302 height 559
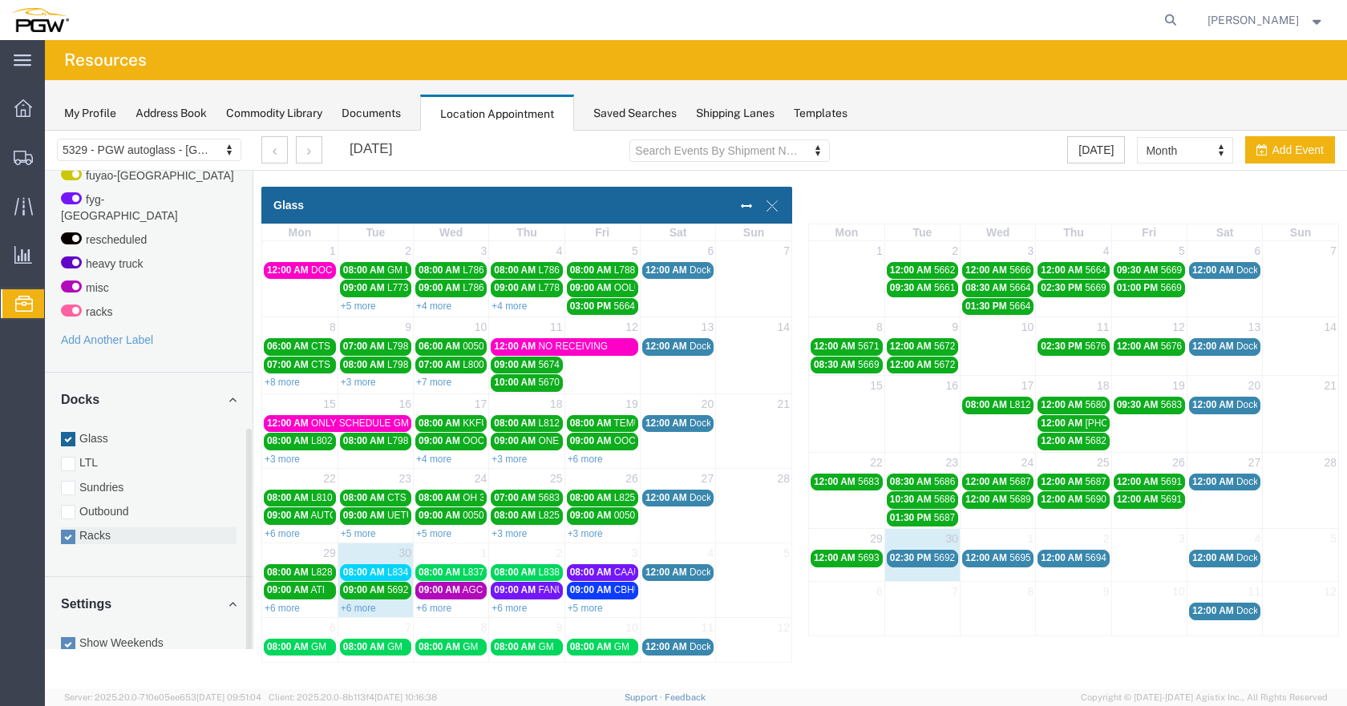
click at [70, 530] on div at bounding box center [68, 537] width 14 height 14
click at [45, 131] on input "Racks" at bounding box center [45, 131] width 0 height 0
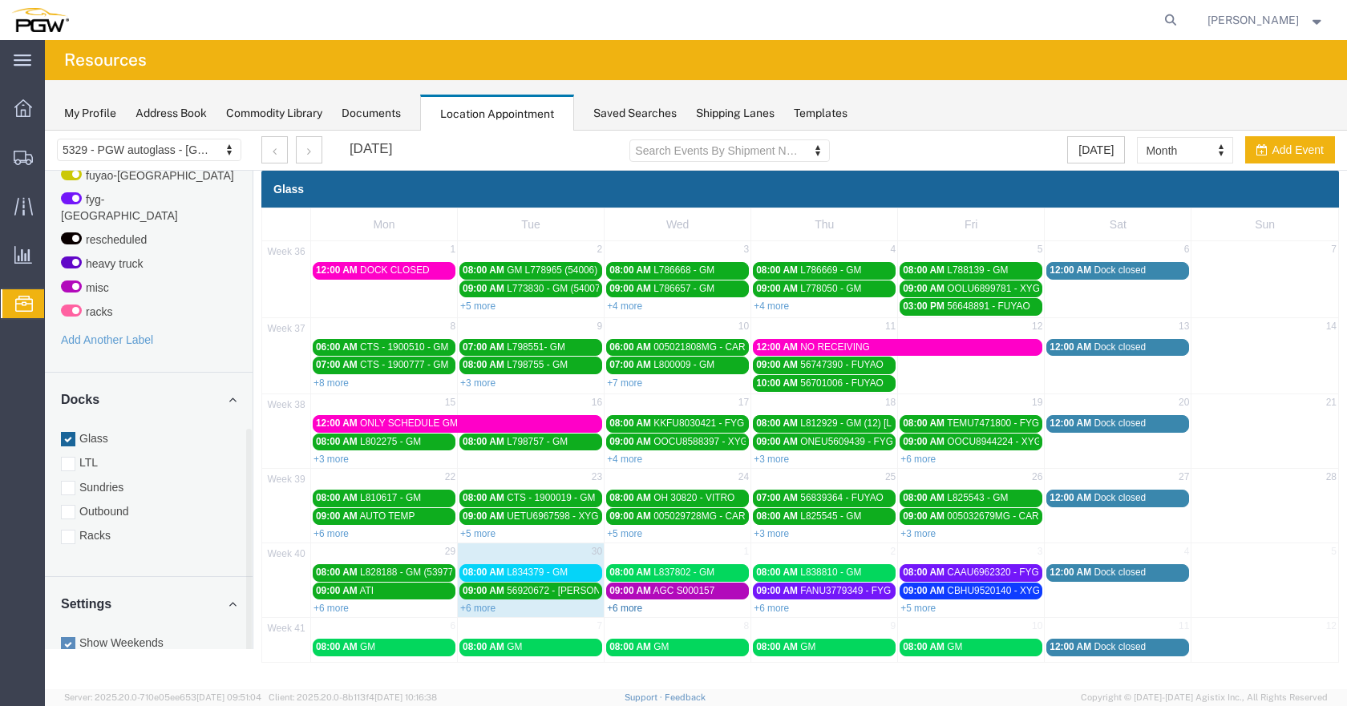
click at [625, 604] on link "+6 more" at bounding box center [624, 608] width 35 height 11
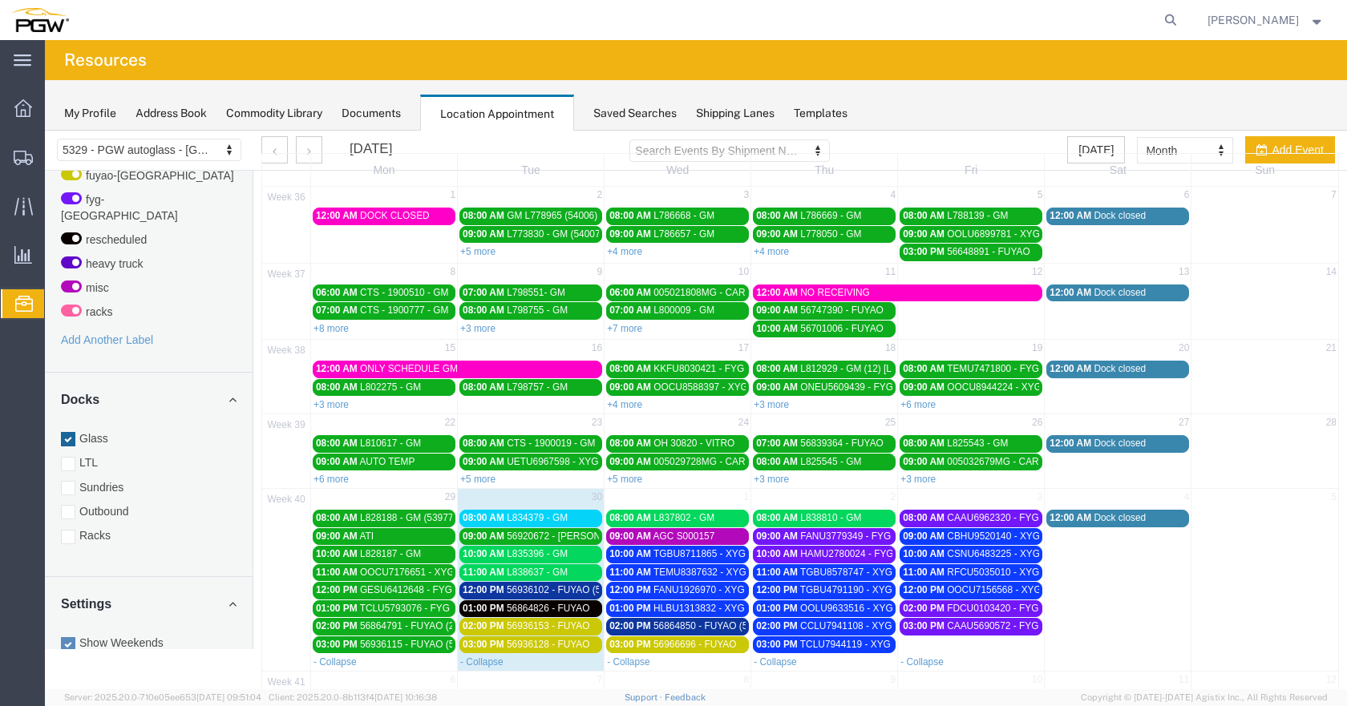
scroll to position [99, 0]
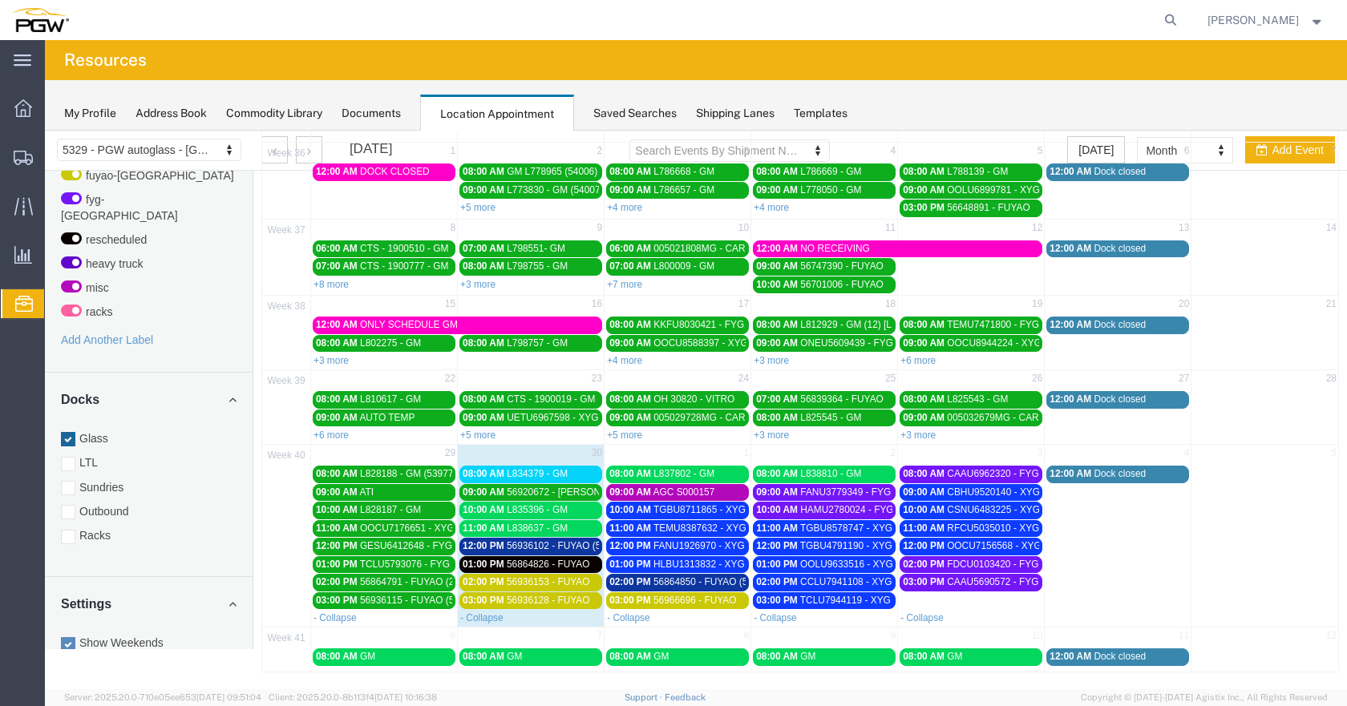
click at [564, 475] on span "L834379 - GM" at bounding box center [537, 473] width 61 height 11
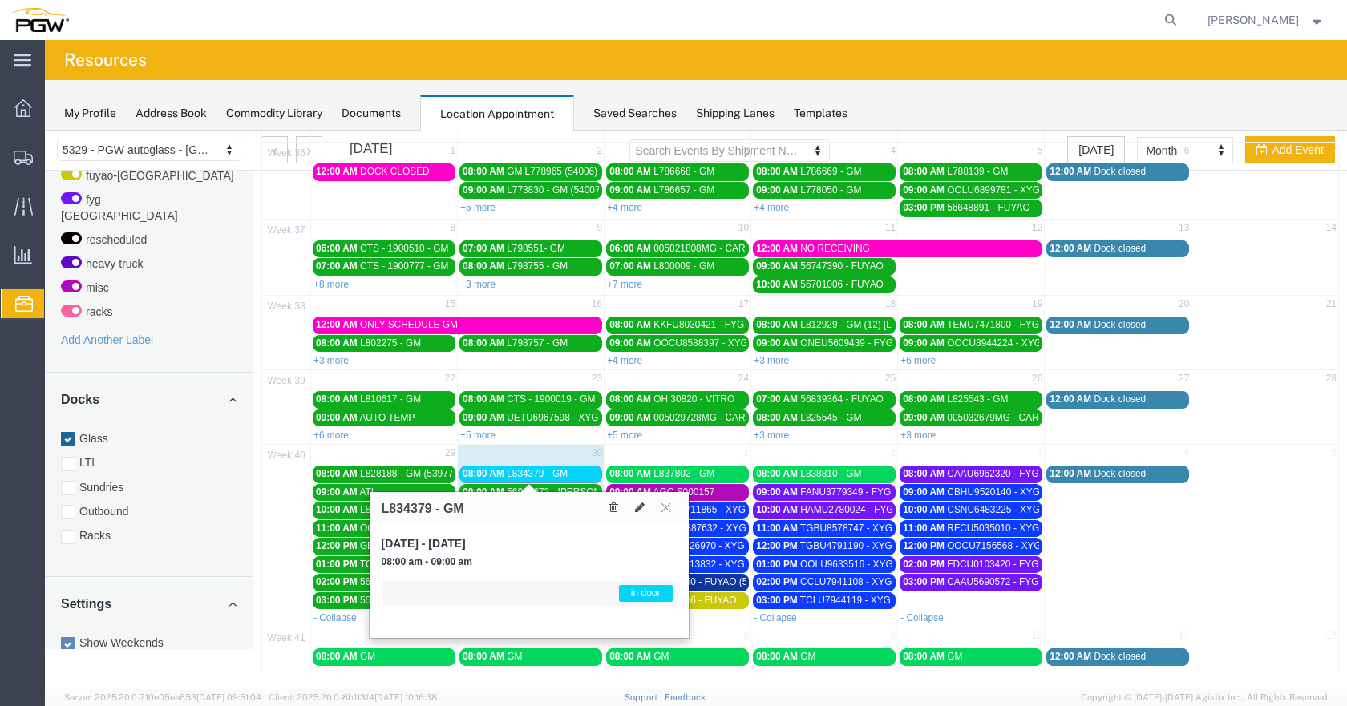
click at [564, 471] on span "L834379 - GM" at bounding box center [537, 473] width 61 height 11
